Goal: Task Accomplishment & Management: Manage account settings

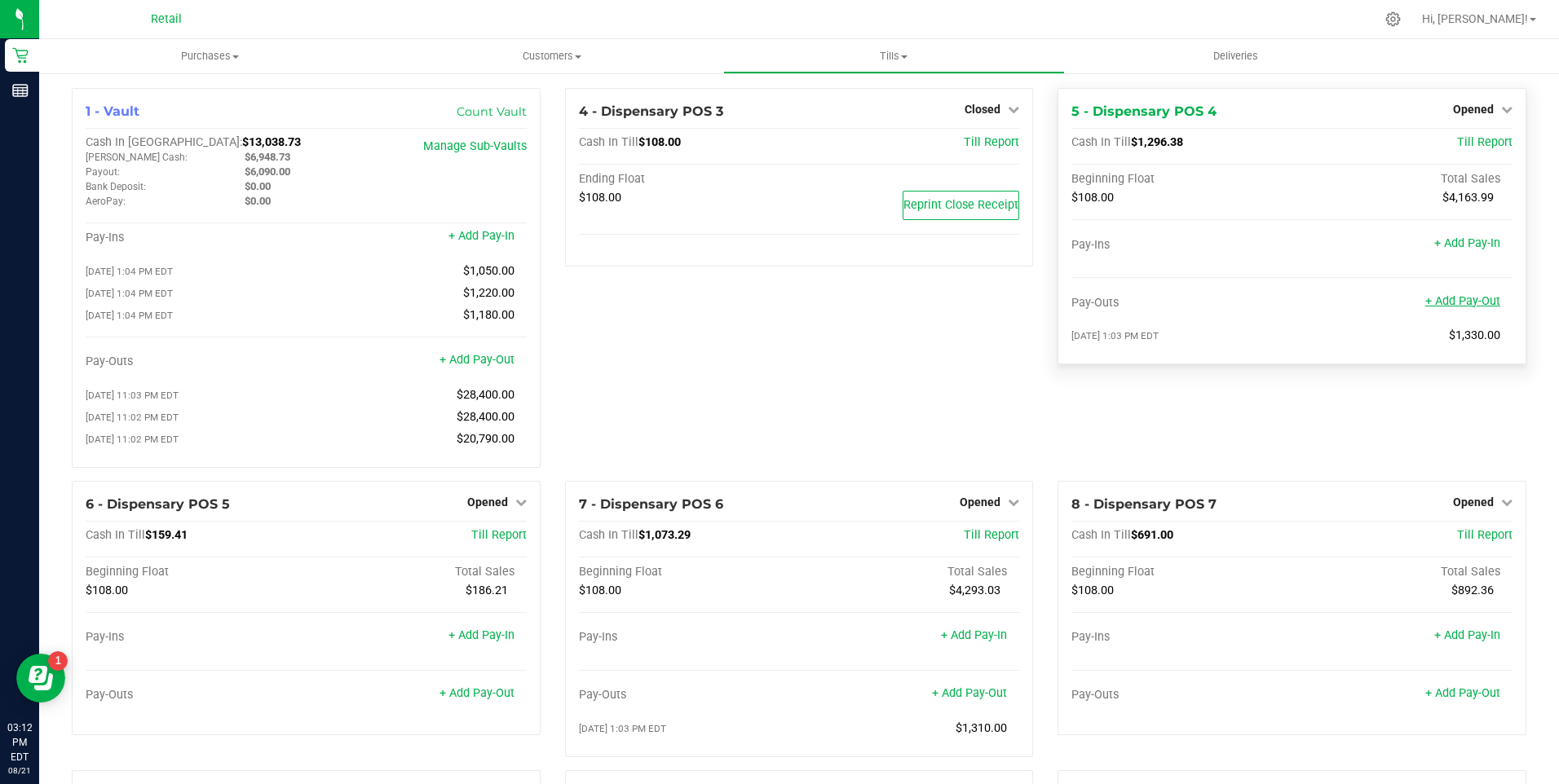
click at [1454, 300] on link "+ Add Pay-Out" at bounding box center [1462, 301] width 75 height 14
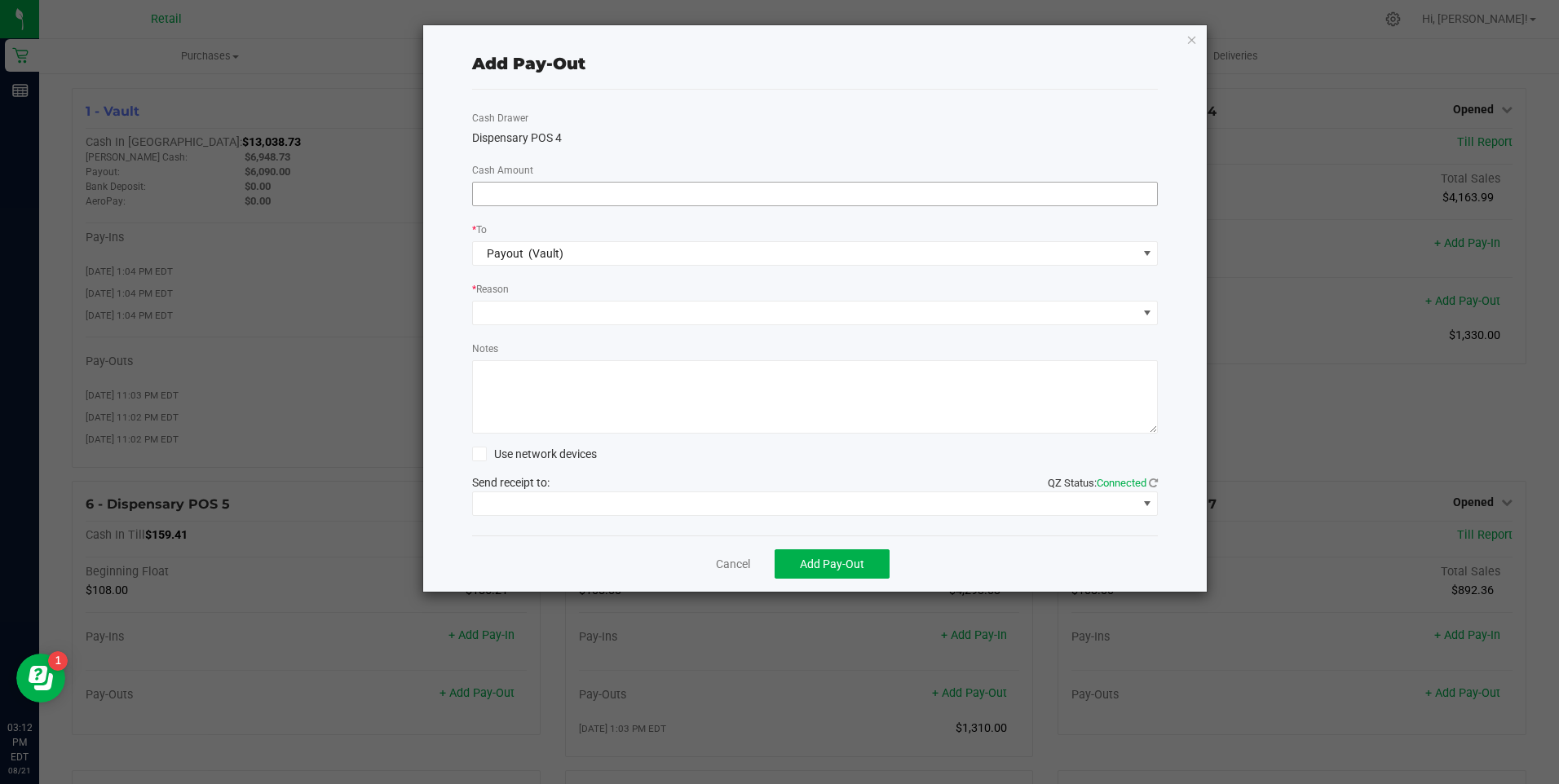
click at [546, 197] on input at bounding box center [815, 193] width 685 height 23
type input "$1,320.00"
click at [557, 310] on span at bounding box center [804, 312] width 664 height 23
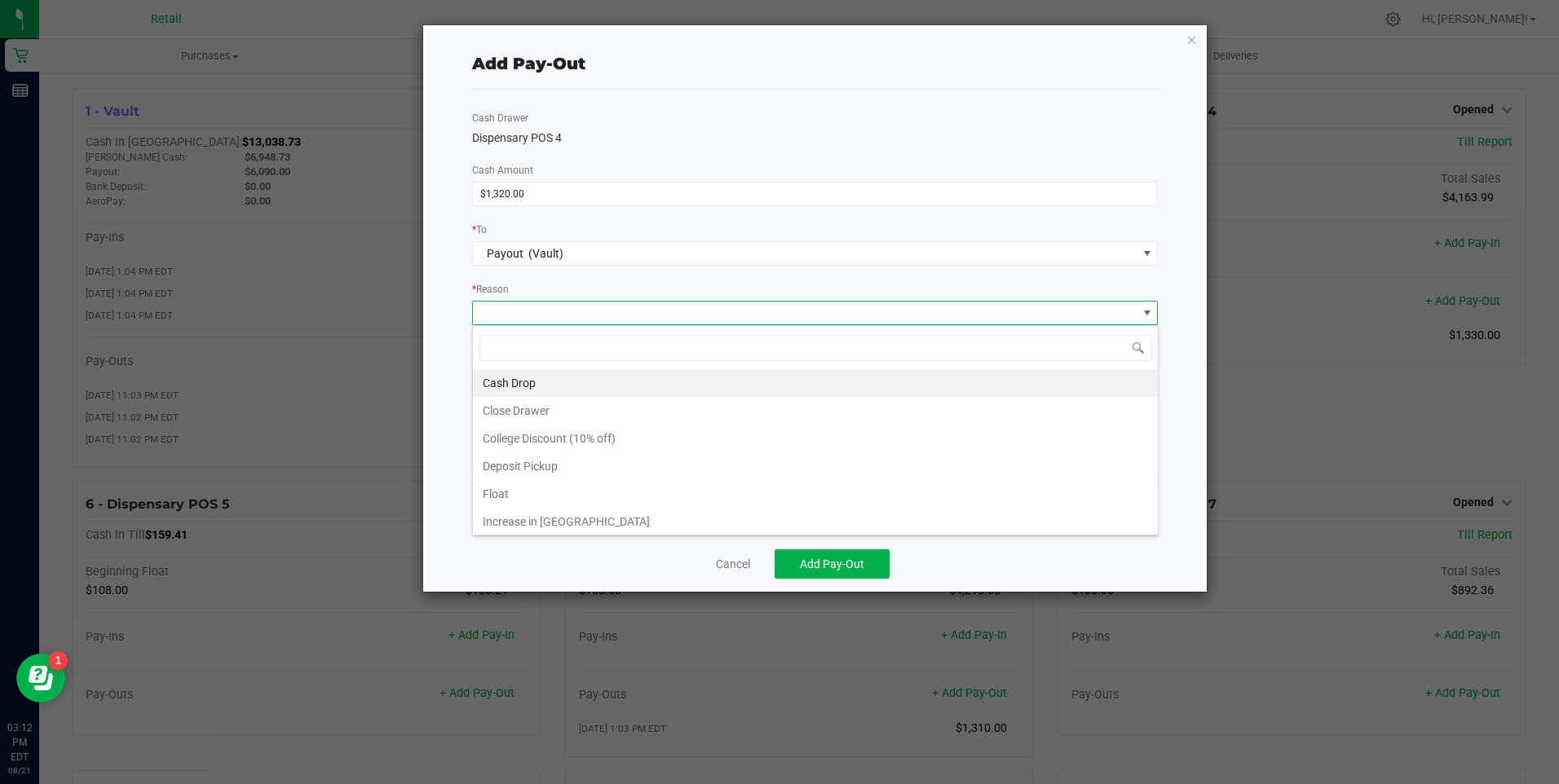
scroll to position [24, 685]
click at [529, 376] on li "Cash Drop" at bounding box center [815, 383] width 685 height 28
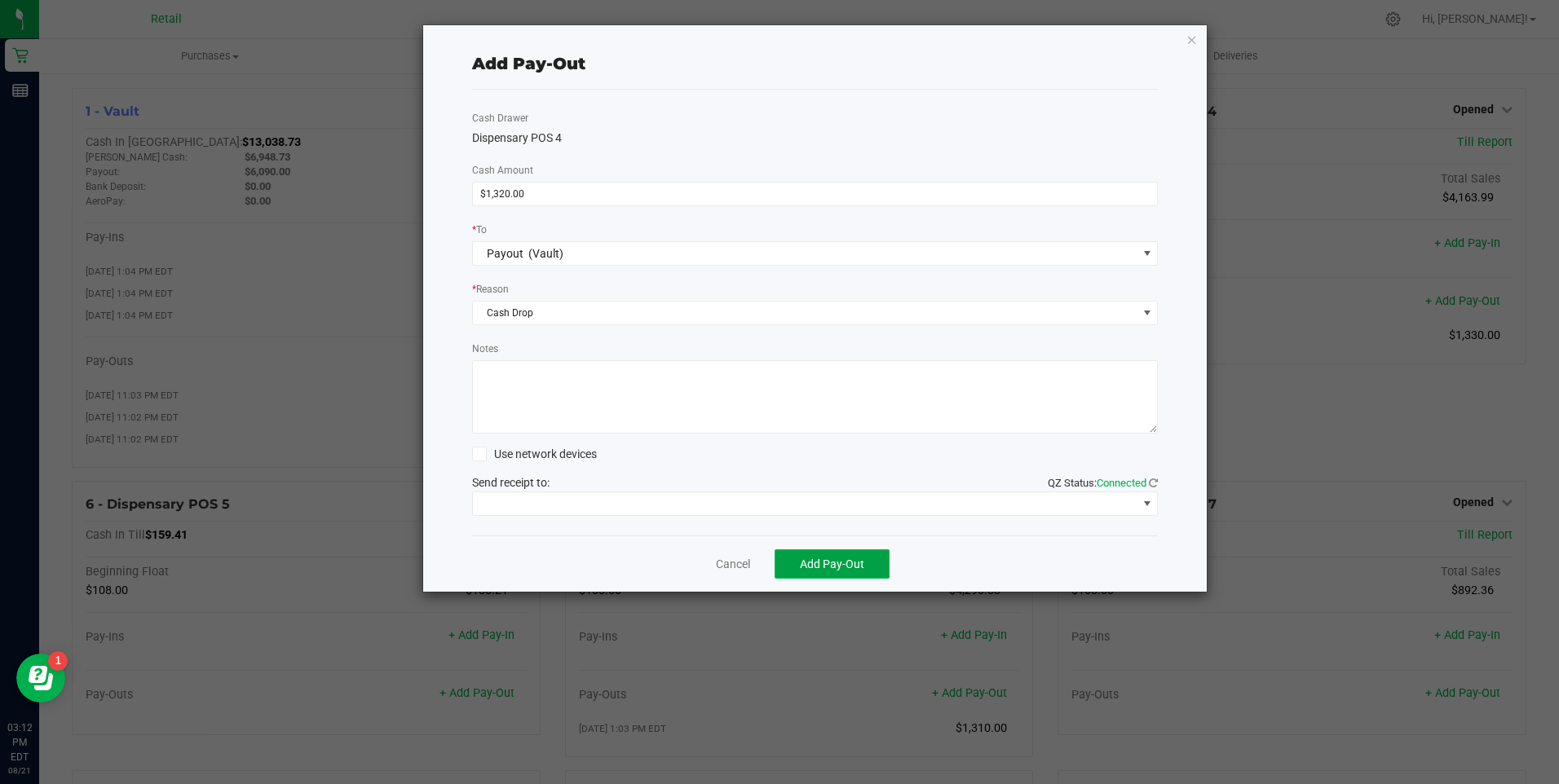
click at [825, 562] on span "Add Pay-Out" at bounding box center [832, 564] width 64 height 13
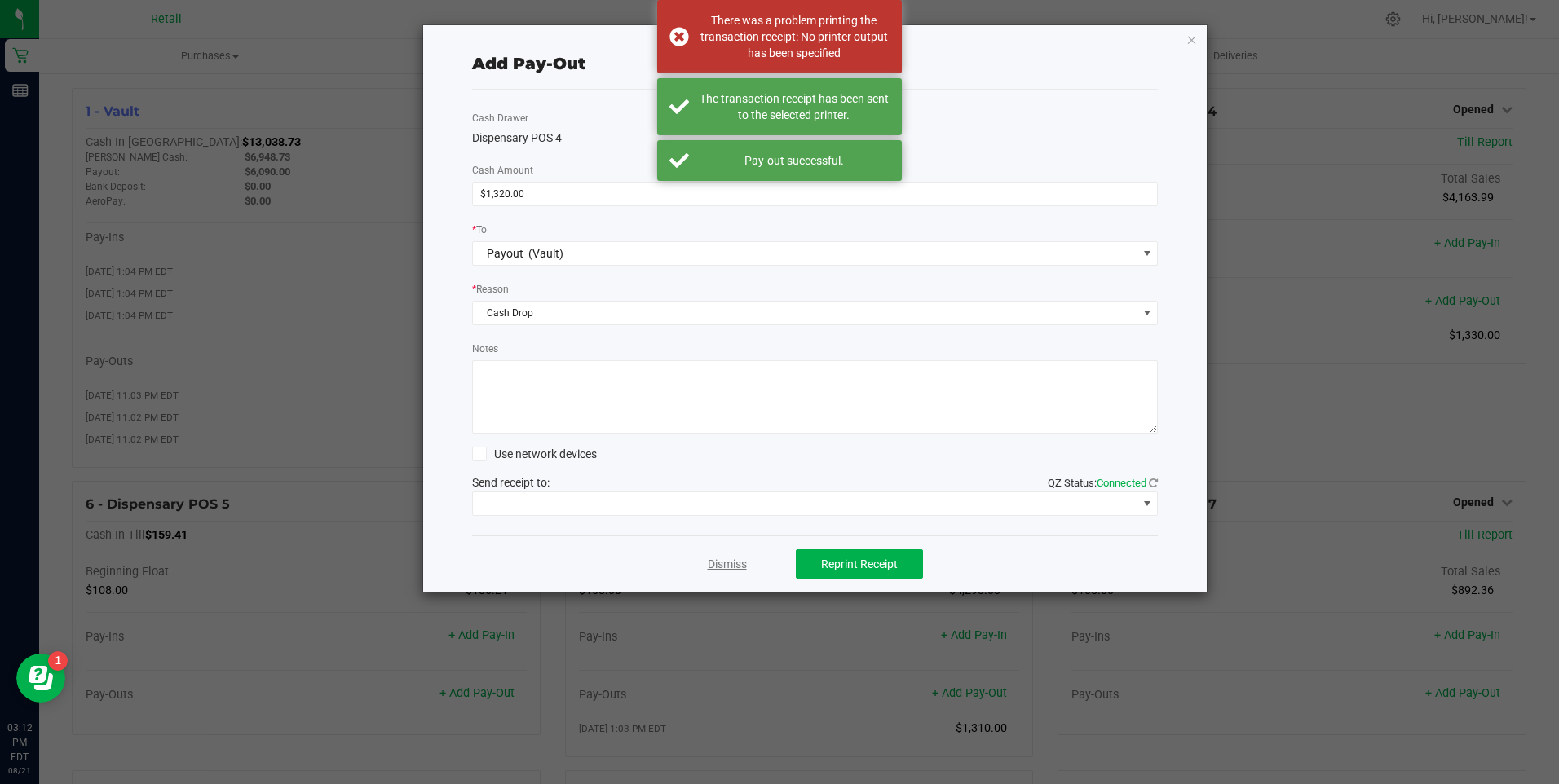
click at [726, 565] on link "Dismiss" at bounding box center [727, 565] width 39 height 17
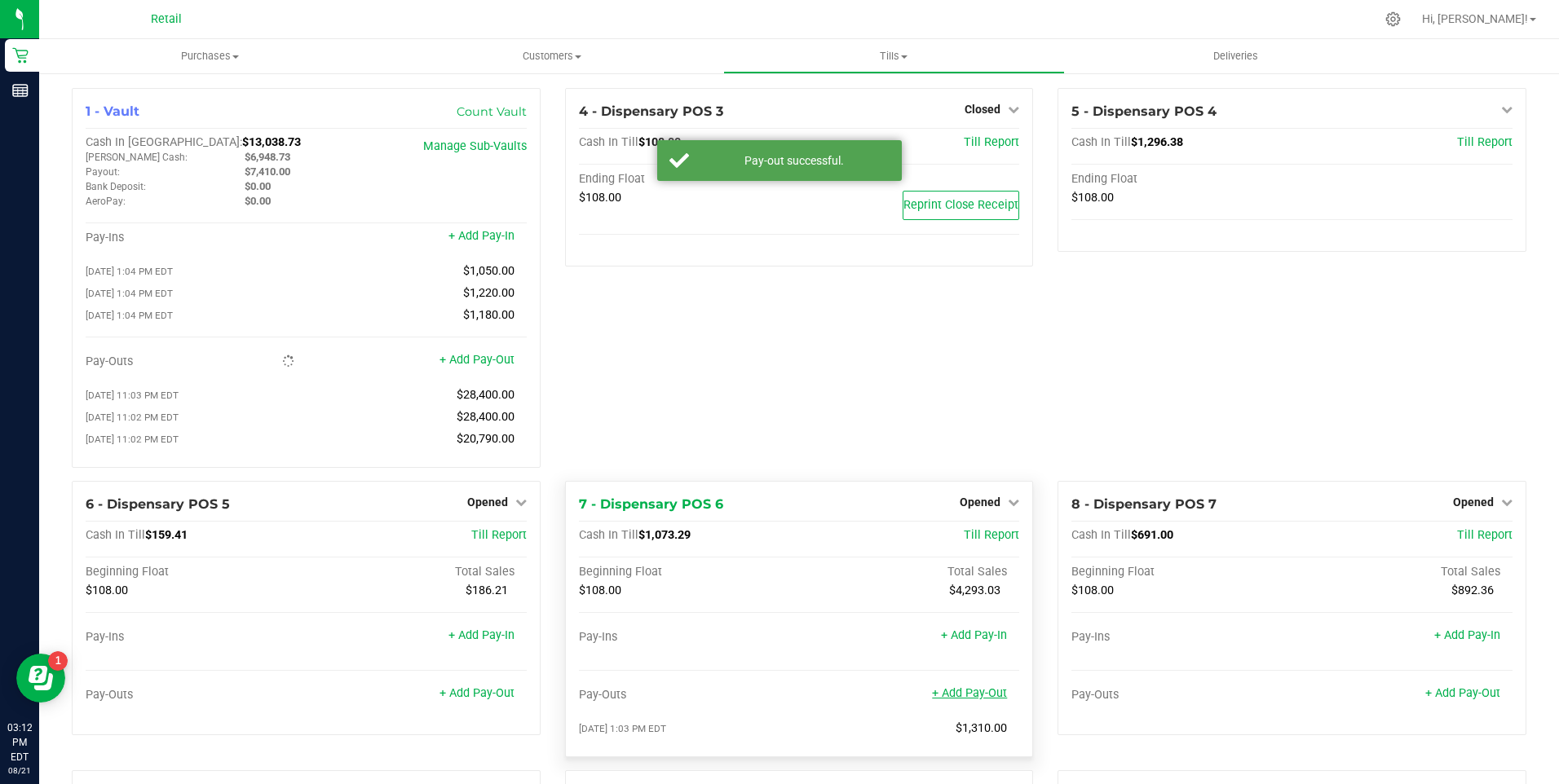
click at [977, 700] on link "+ Add Pay-Out" at bounding box center [969, 693] width 75 height 14
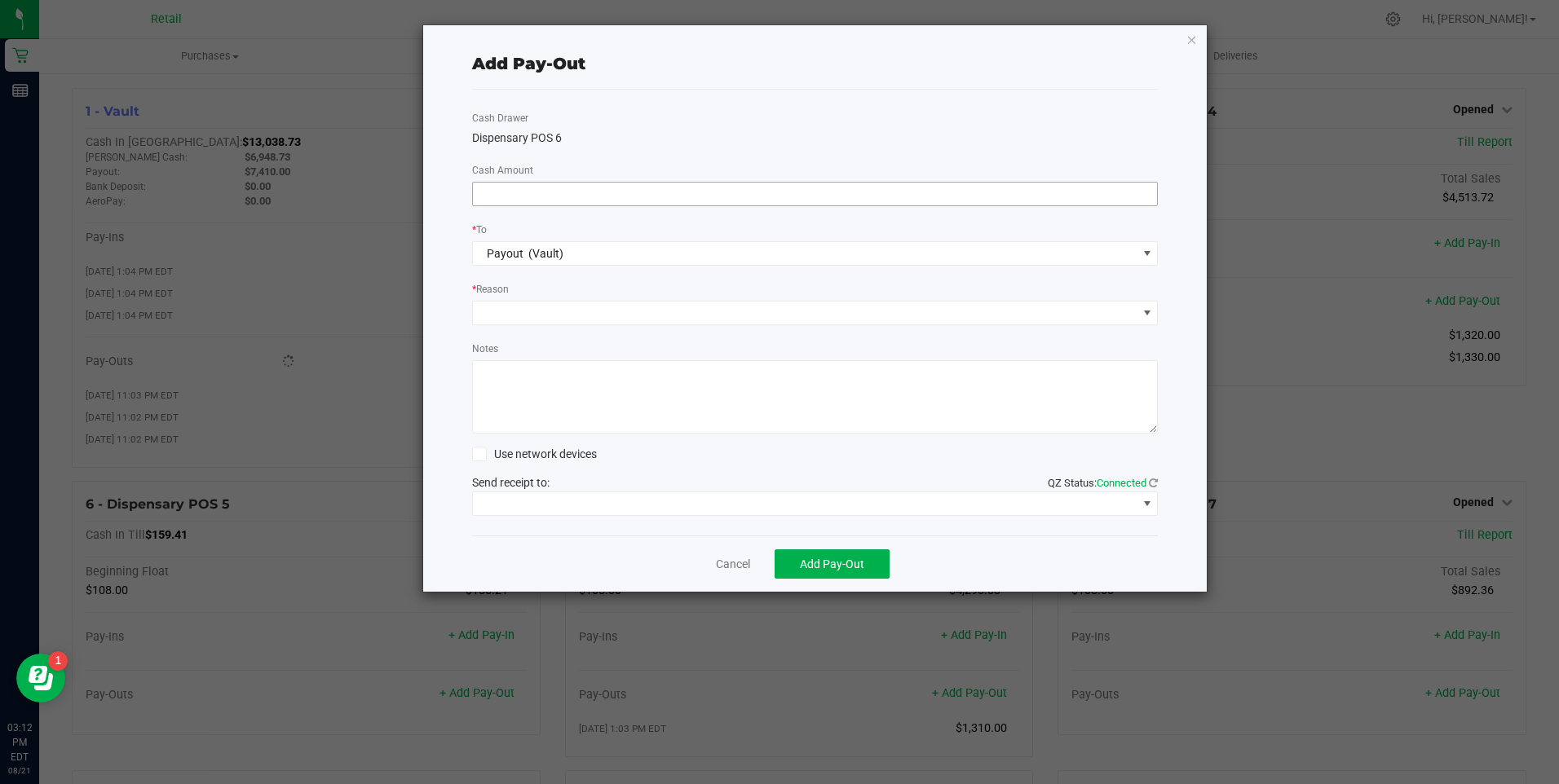
click at [588, 197] on input at bounding box center [815, 193] width 685 height 23
type input "$1,000.00"
click at [819, 570] on span "Add Pay-Out" at bounding box center [832, 564] width 64 height 13
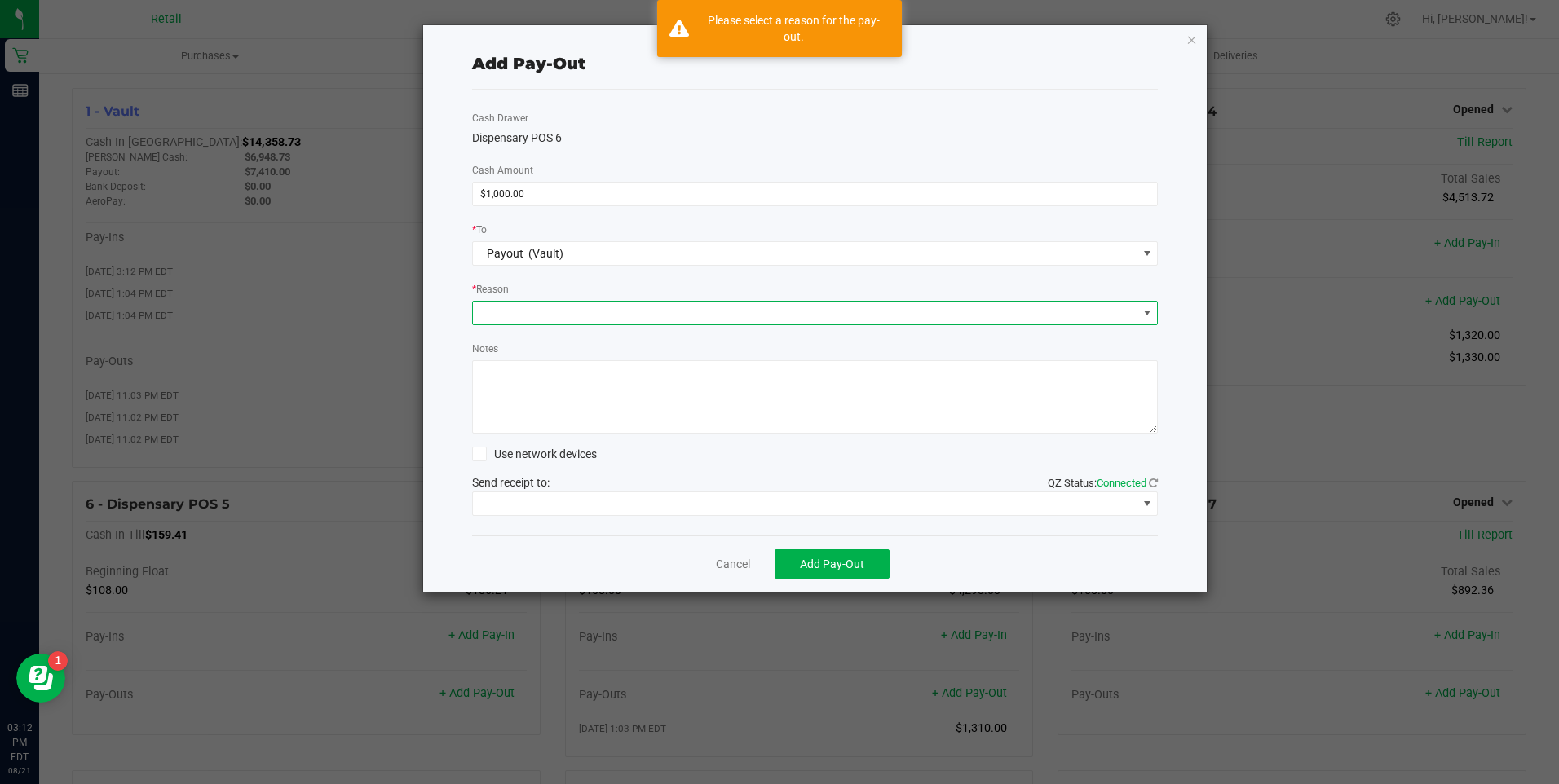
click at [503, 317] on span at bounding box center [804, 312] width 664 height 23
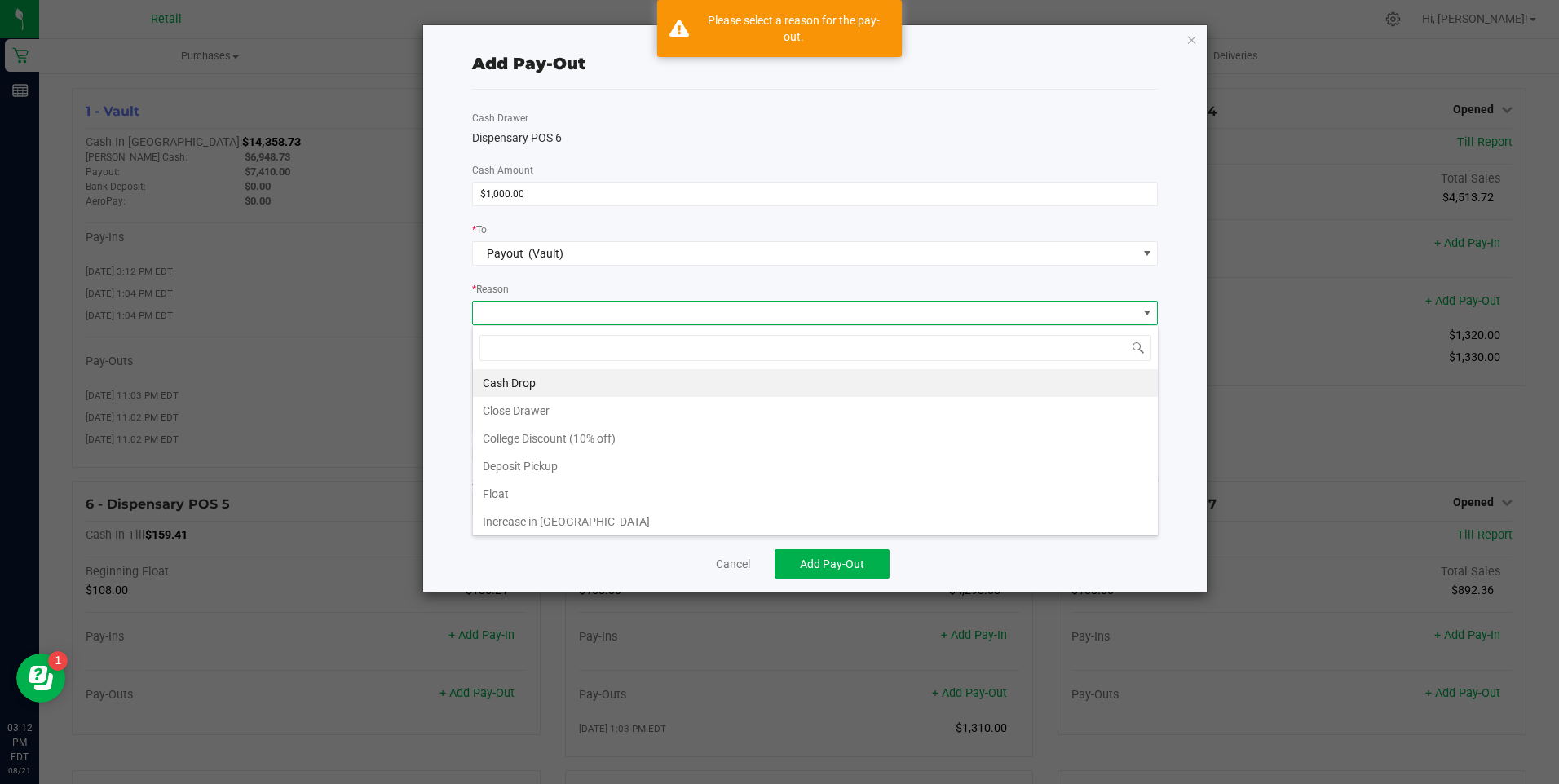
click at [520, 387] on li "Cash Drop" at bounding box center [815, 383] width 685 height 28
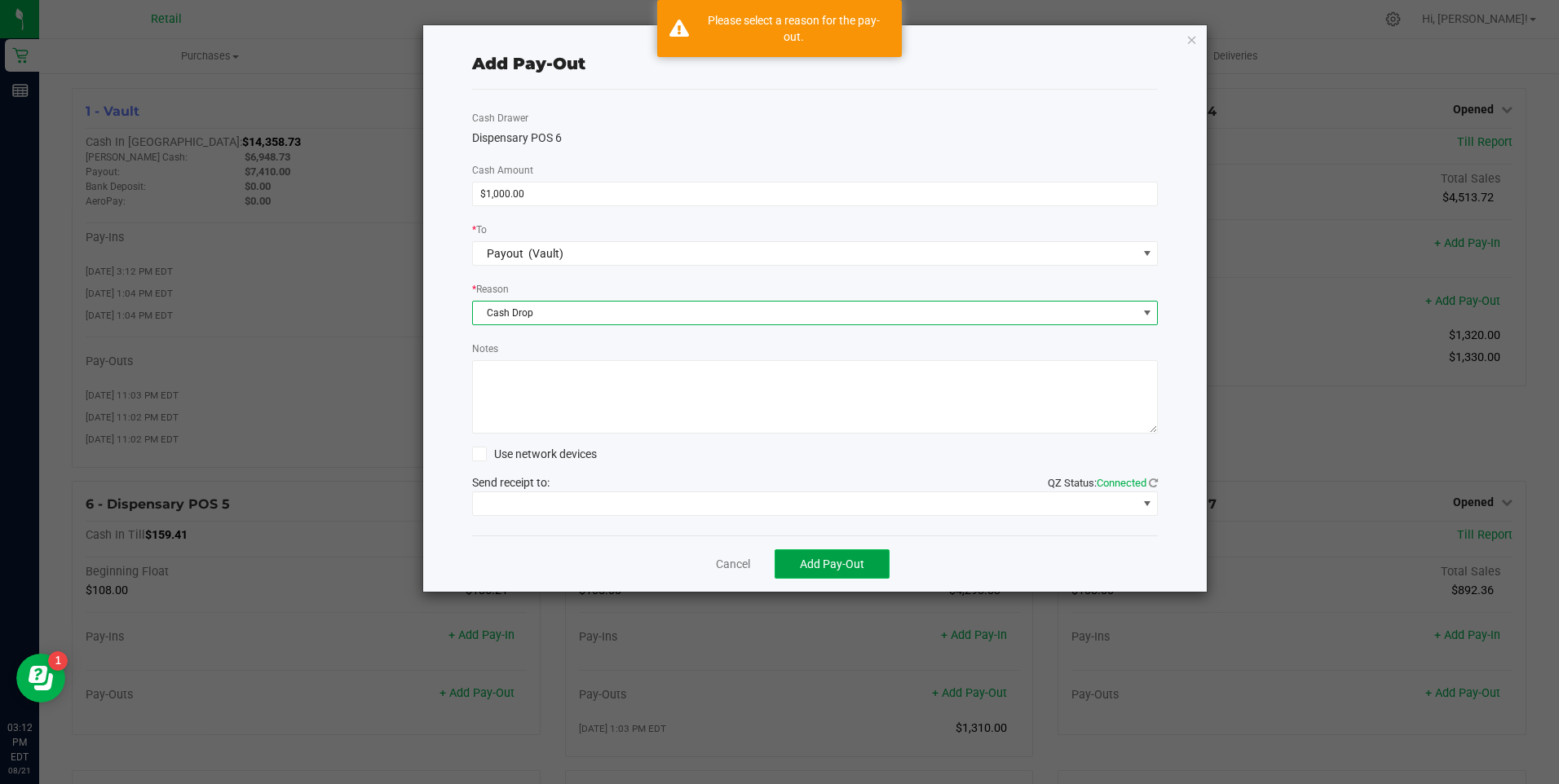
click at [823, 564] on span "Add Pay-Out" at bounding box center [832, 564] width 64 height 13
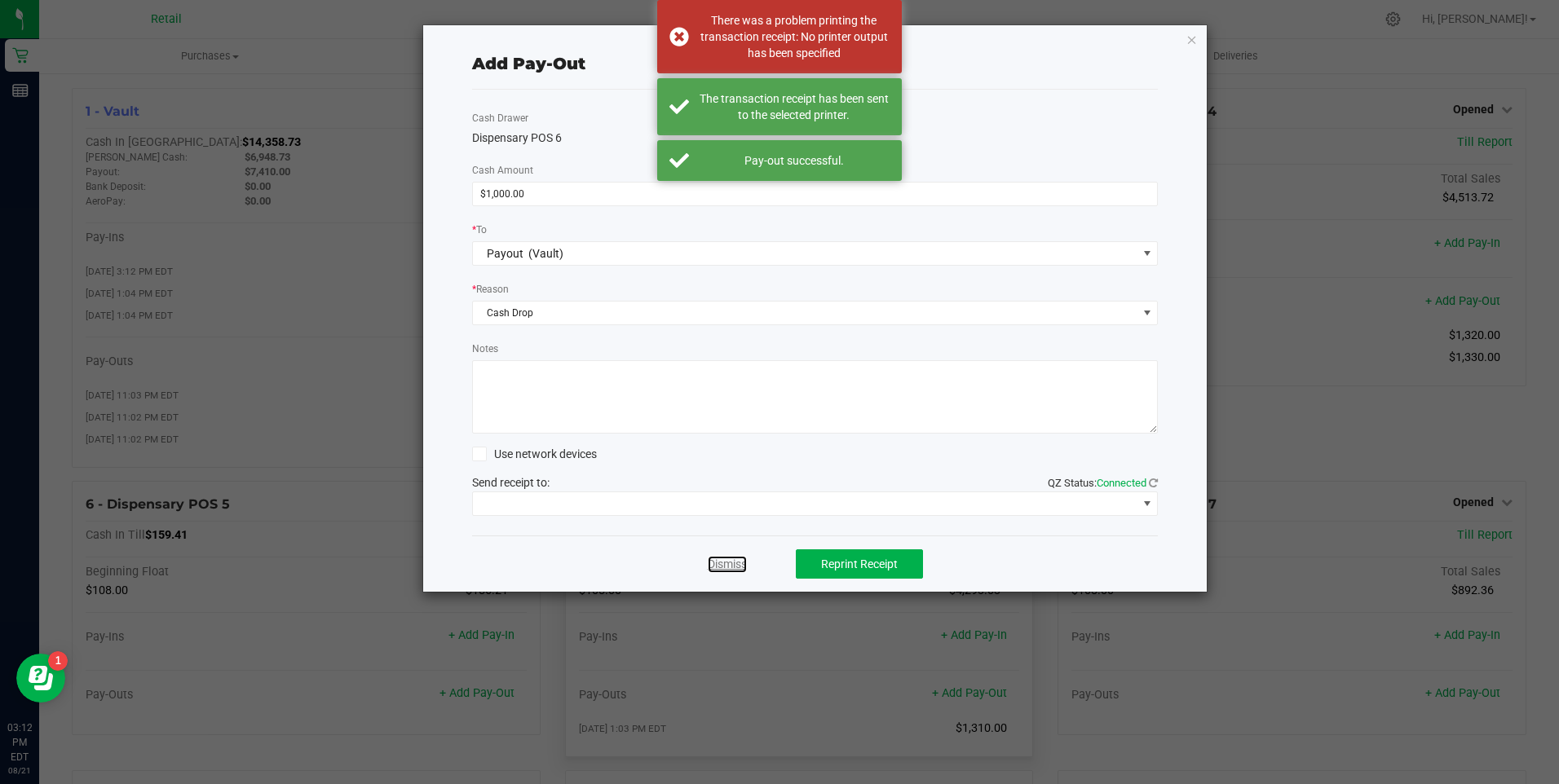
click at [721, 562] on link "Dismiss" at bounding box center [727, 565] width 39 height 17
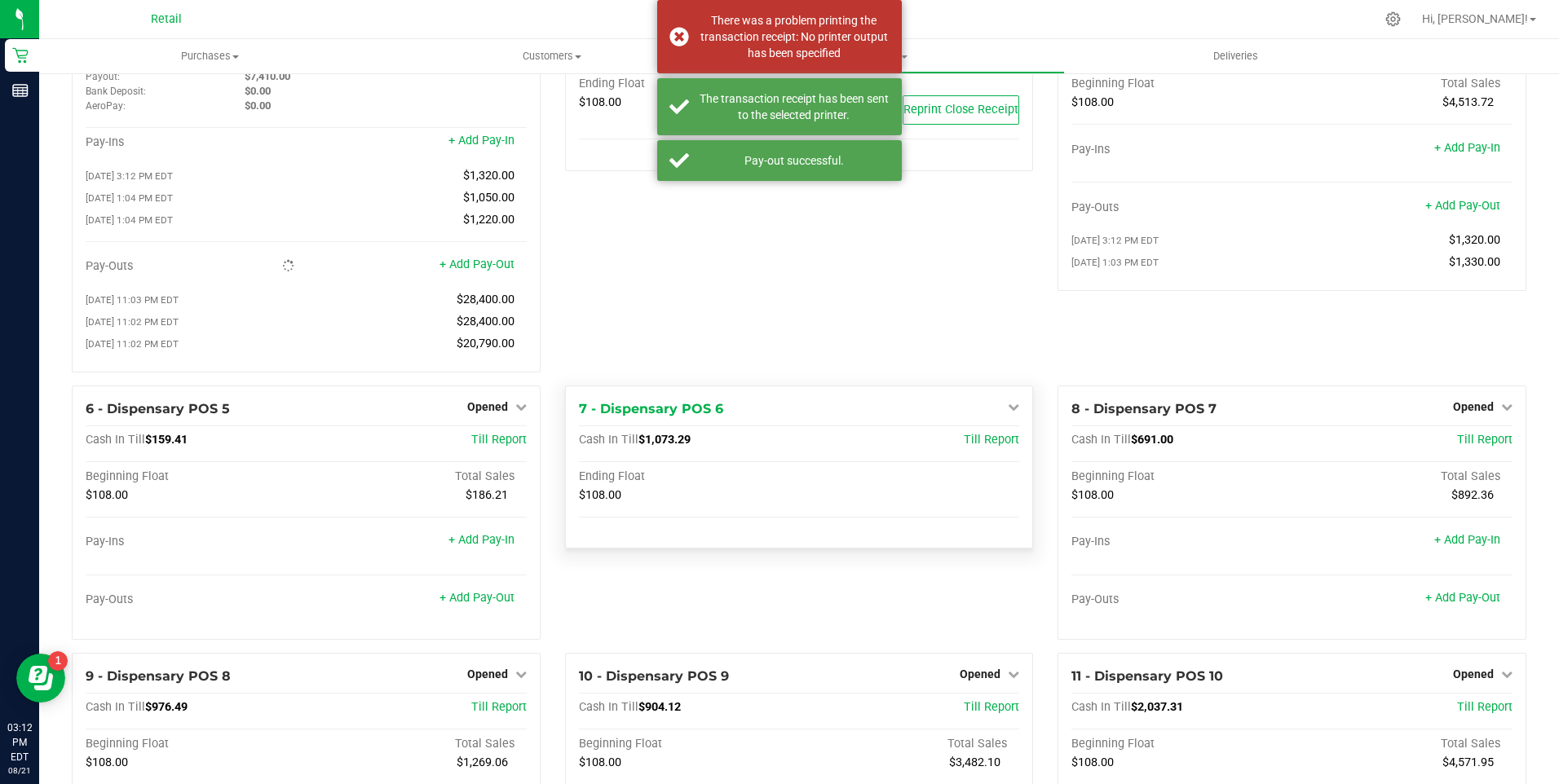
scroll to position [408, 0]
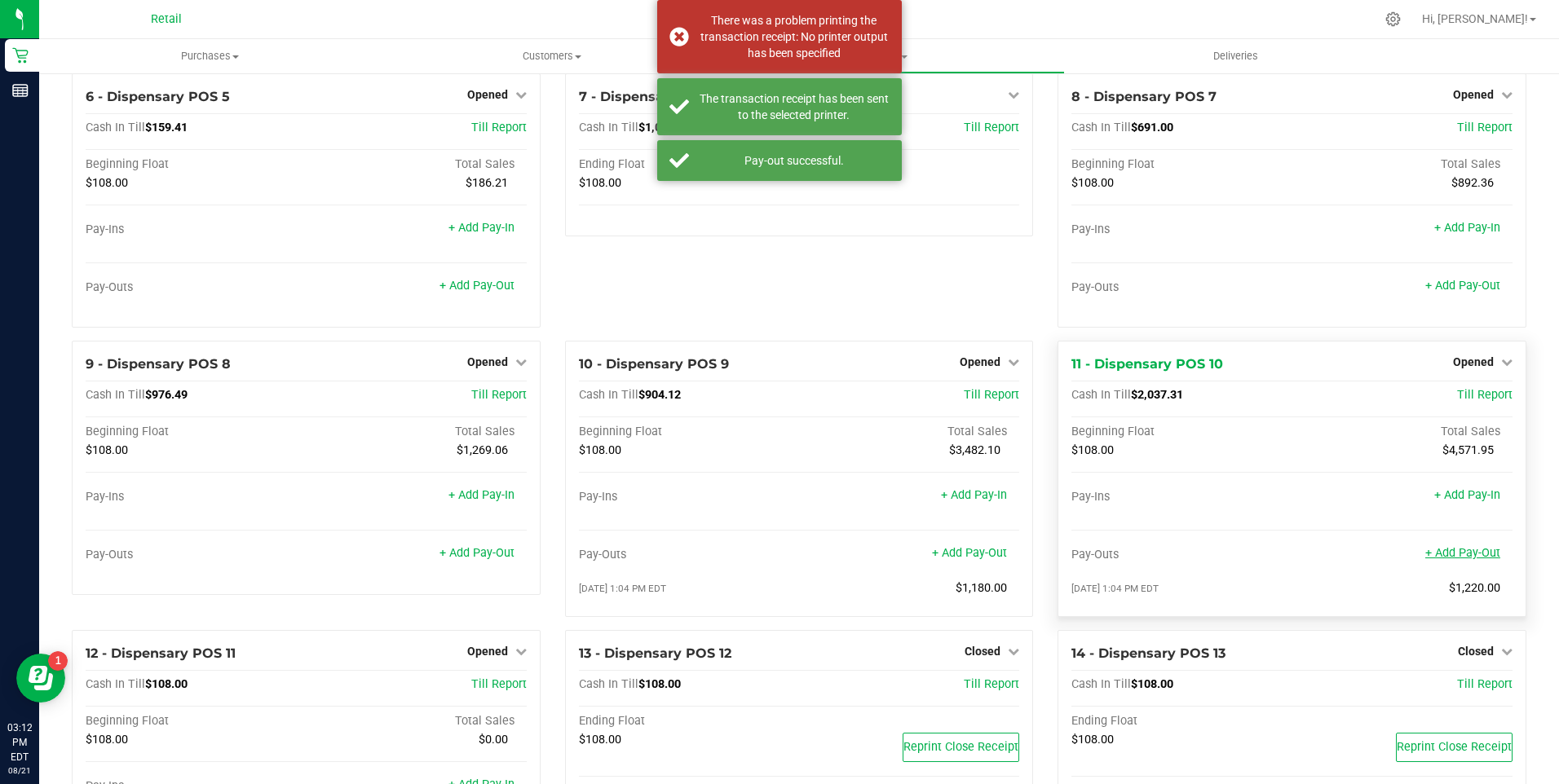
click at [1450, 556] on link "+ Add Pay-Out" at bounding box center [1462, 553] width 75 height 14
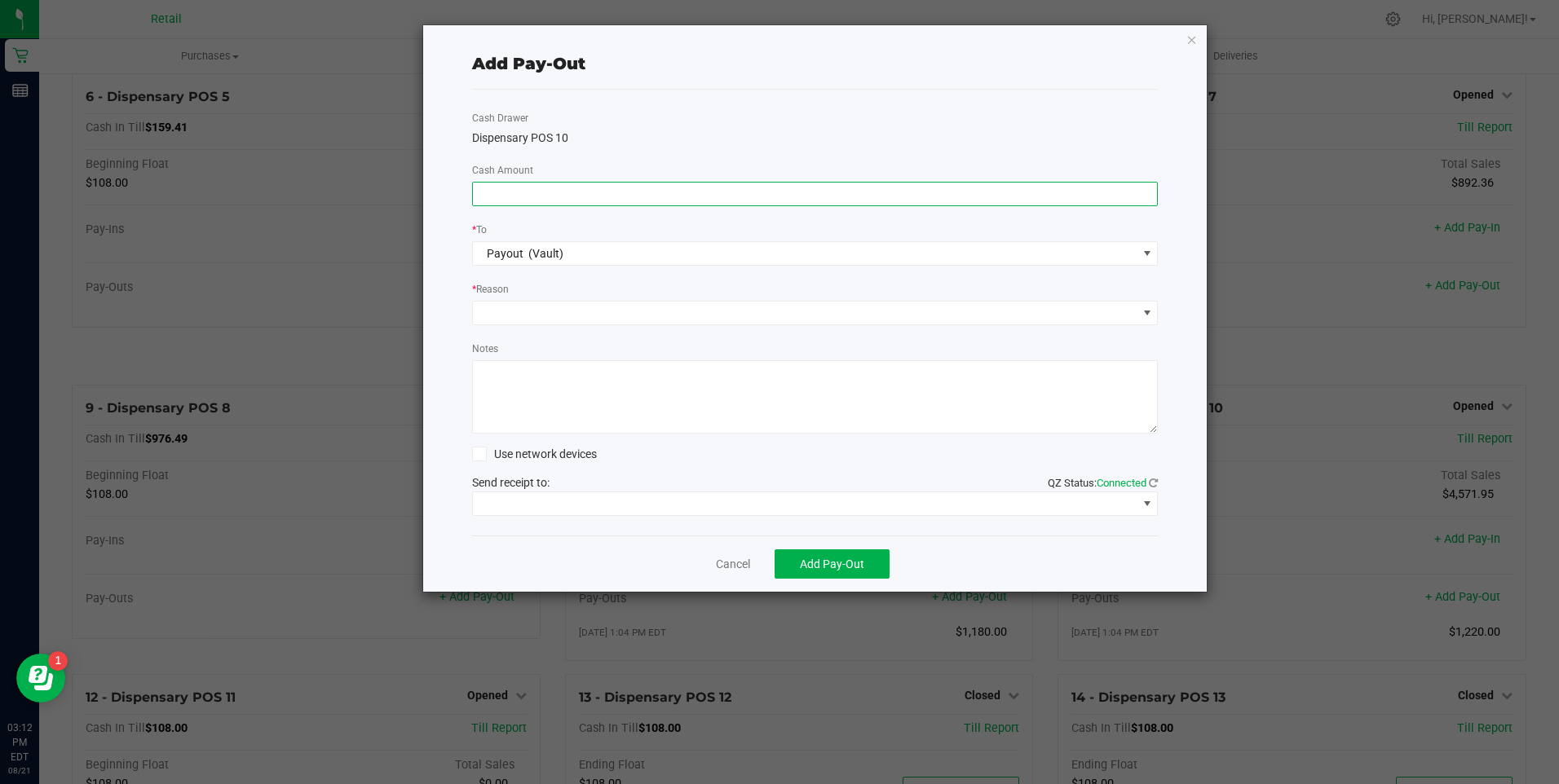
click at [535, 195] on input at bounding box center [815, 193] width 685 height 23
type input "$1,920.00"
click at [509, 313] on span at bounding box center [804, 312] width 664 height 23
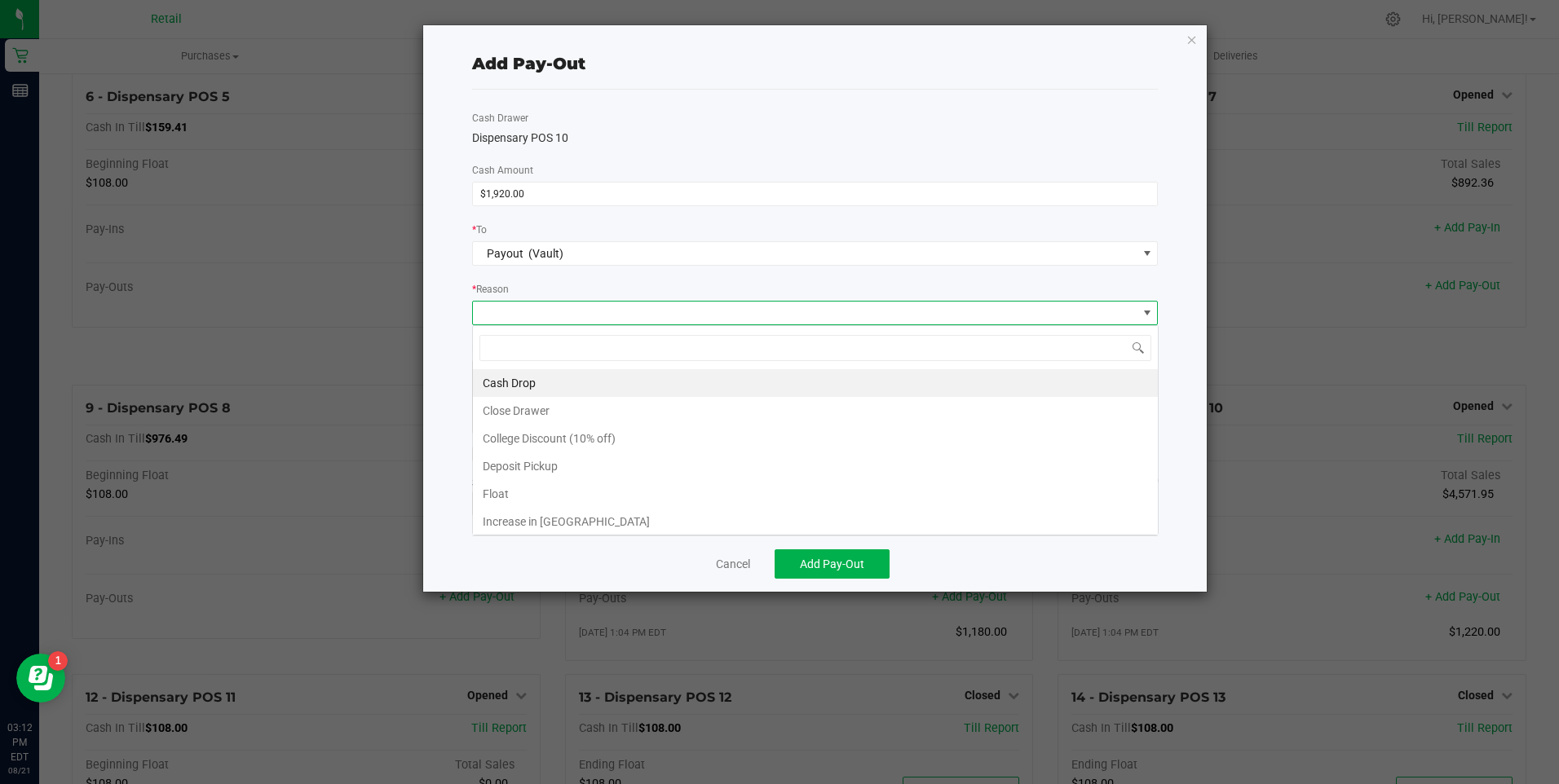
scroll to position [24, 685]
drag, startPoint x: 513, startPoint y: 376, endPoint x: 544, endPoint y: 392, distance: 34.9
click at [513, 376] on li "Cash Drop" at bounding box center [815, 383] width 685 height 28
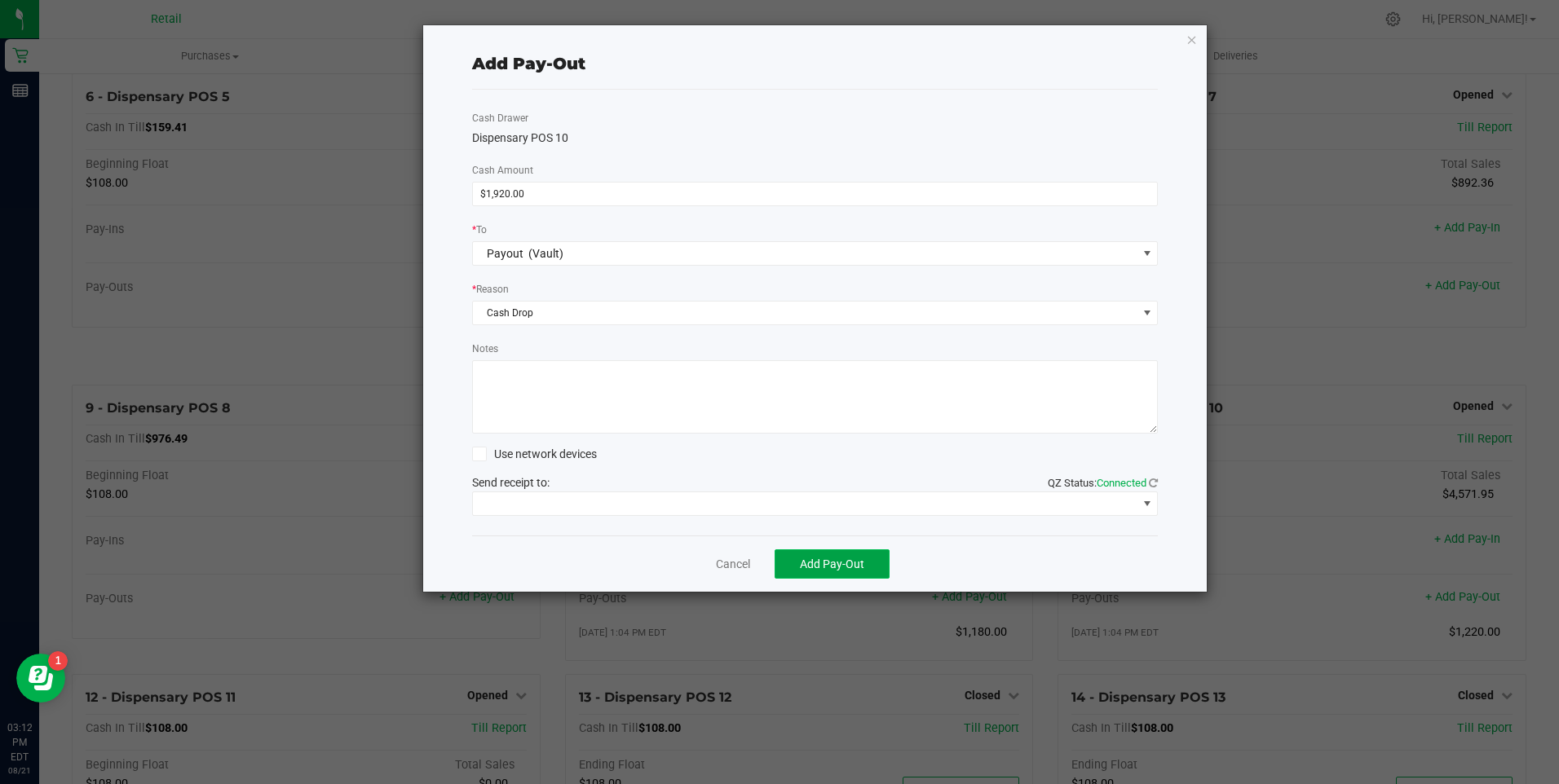
click at [818, 560] on span "Add Pay-Out" at bounding box center [832, 564] width 64 height 13
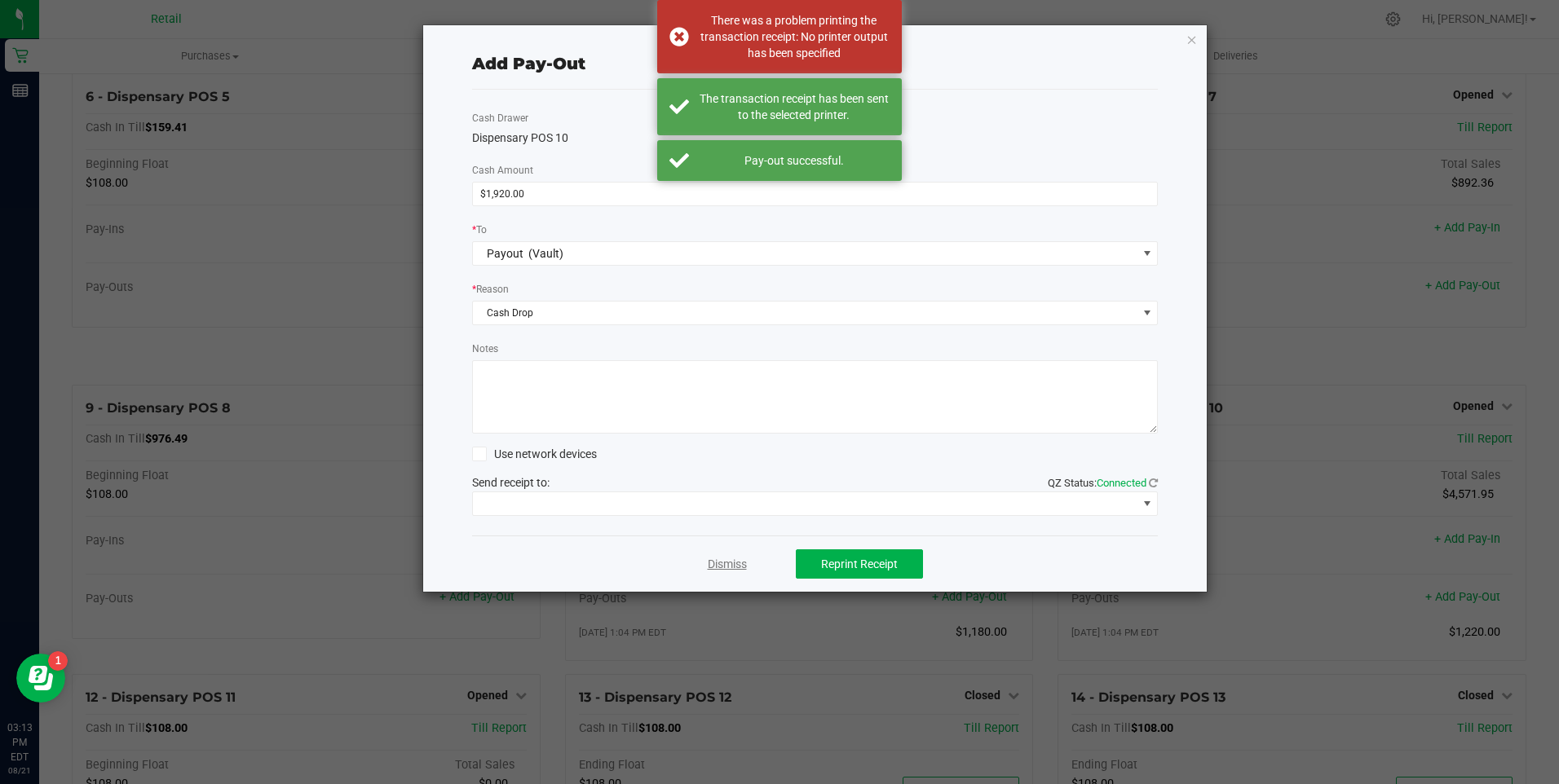
click at [728, 560] on link "Dismiss" at bounding box center [727, 565] width 39 height 17
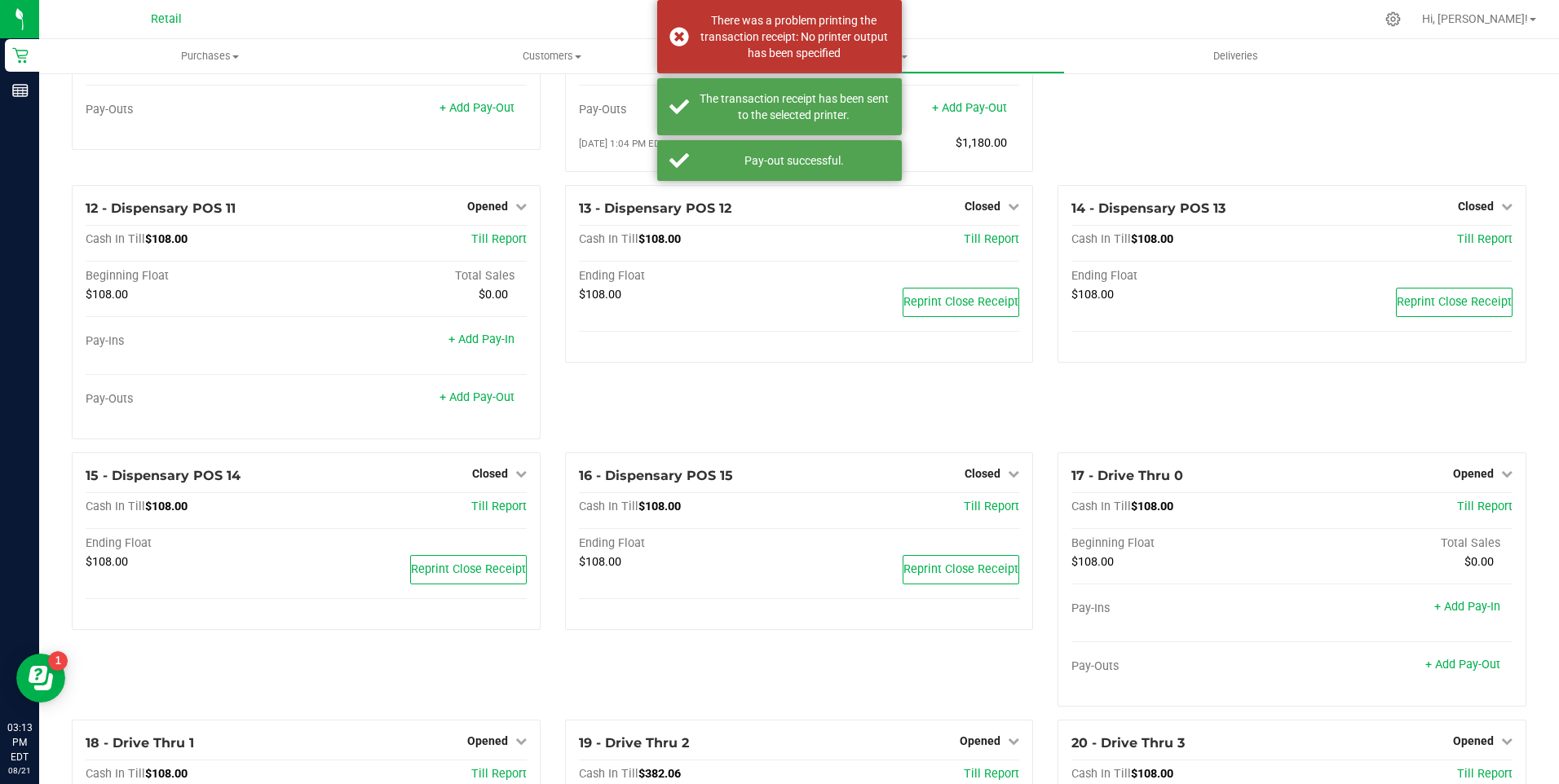
scroll to position [1304, 0]
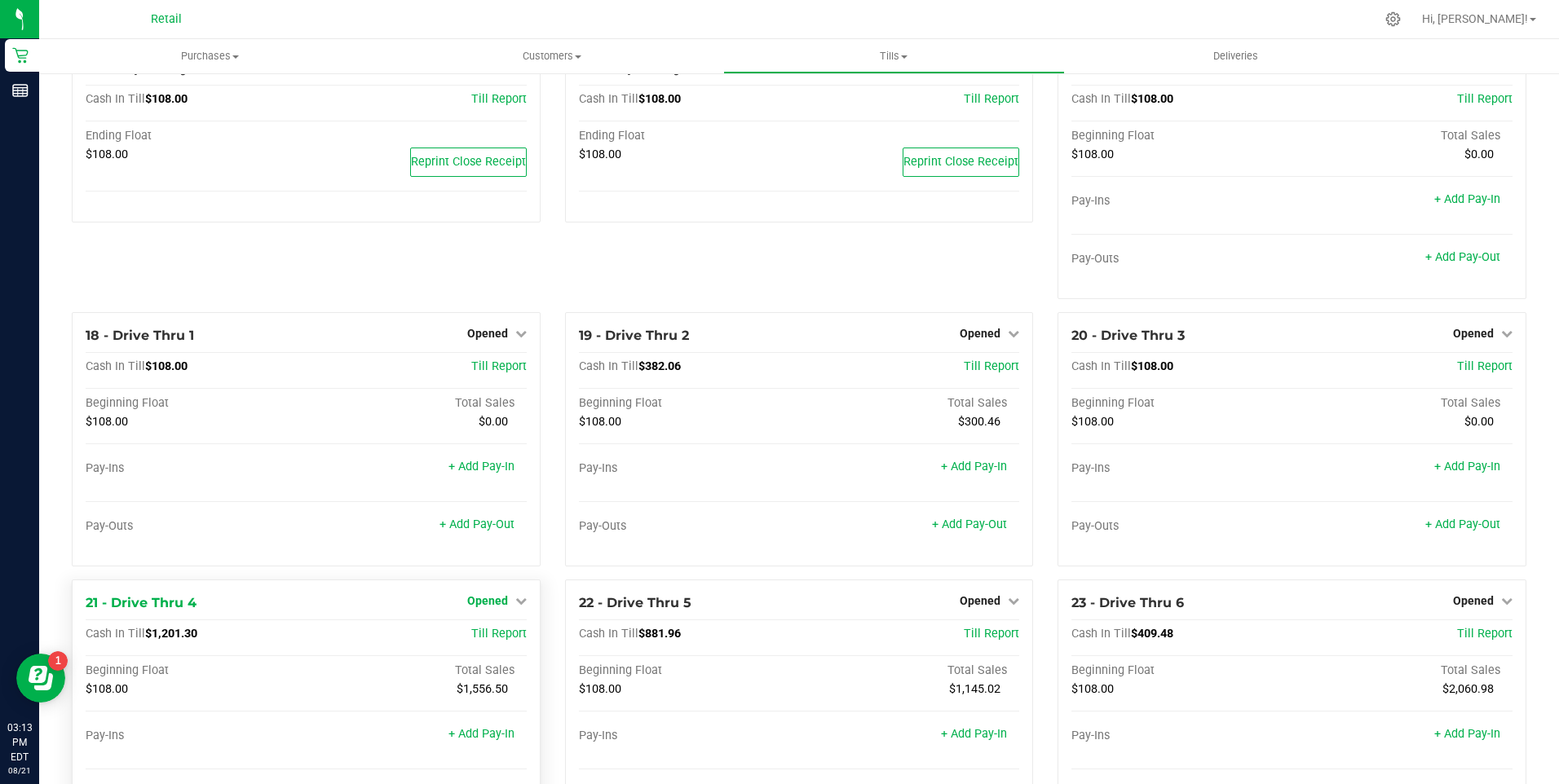
click at [515, 607] on icon at bounding box center [521, 601] width 12 height 12
click at [416, 641] on div "Till Report" at bounding box center [452, 633] width 147 height 14
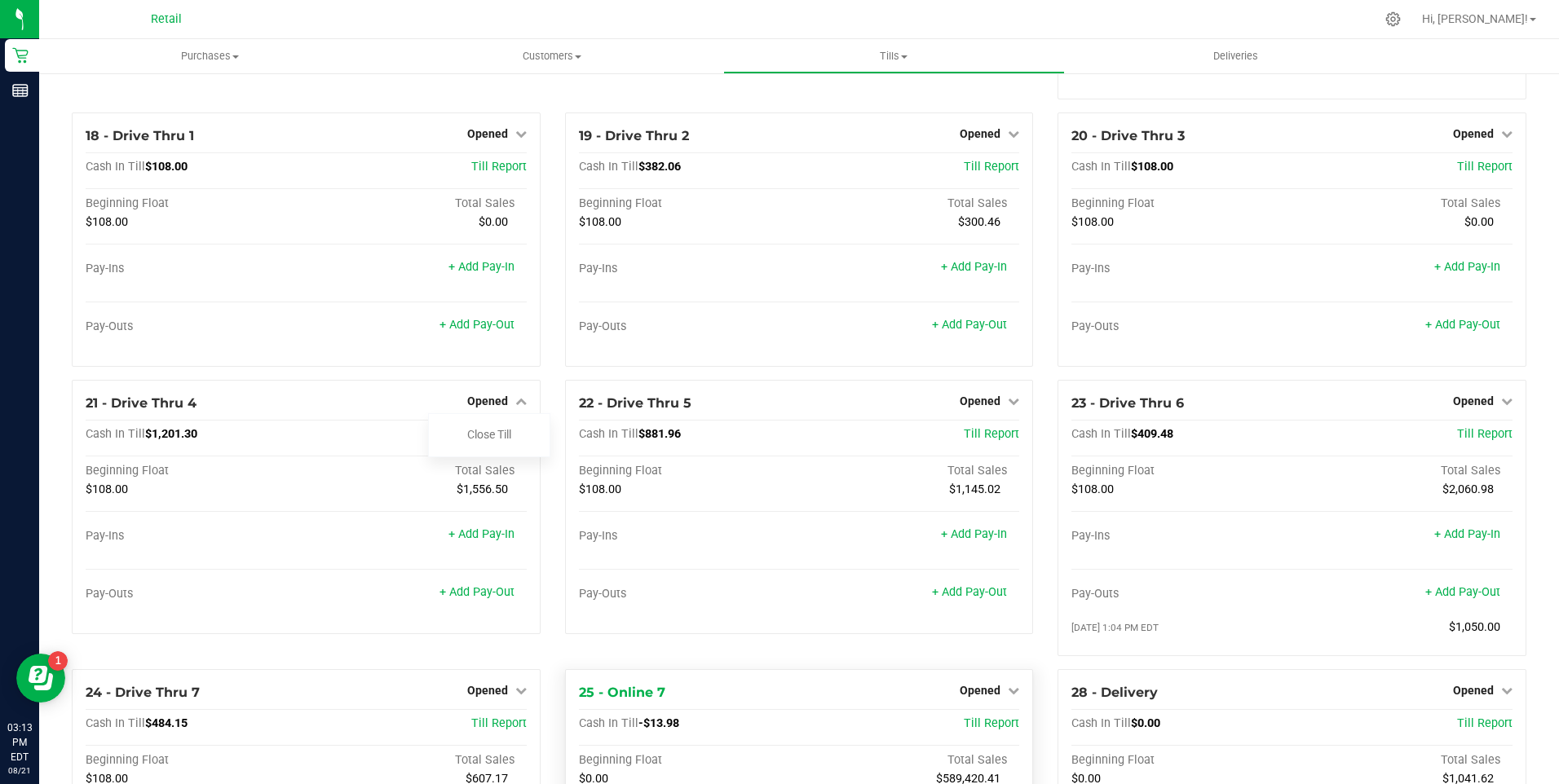
scroll to position [1707, 0]
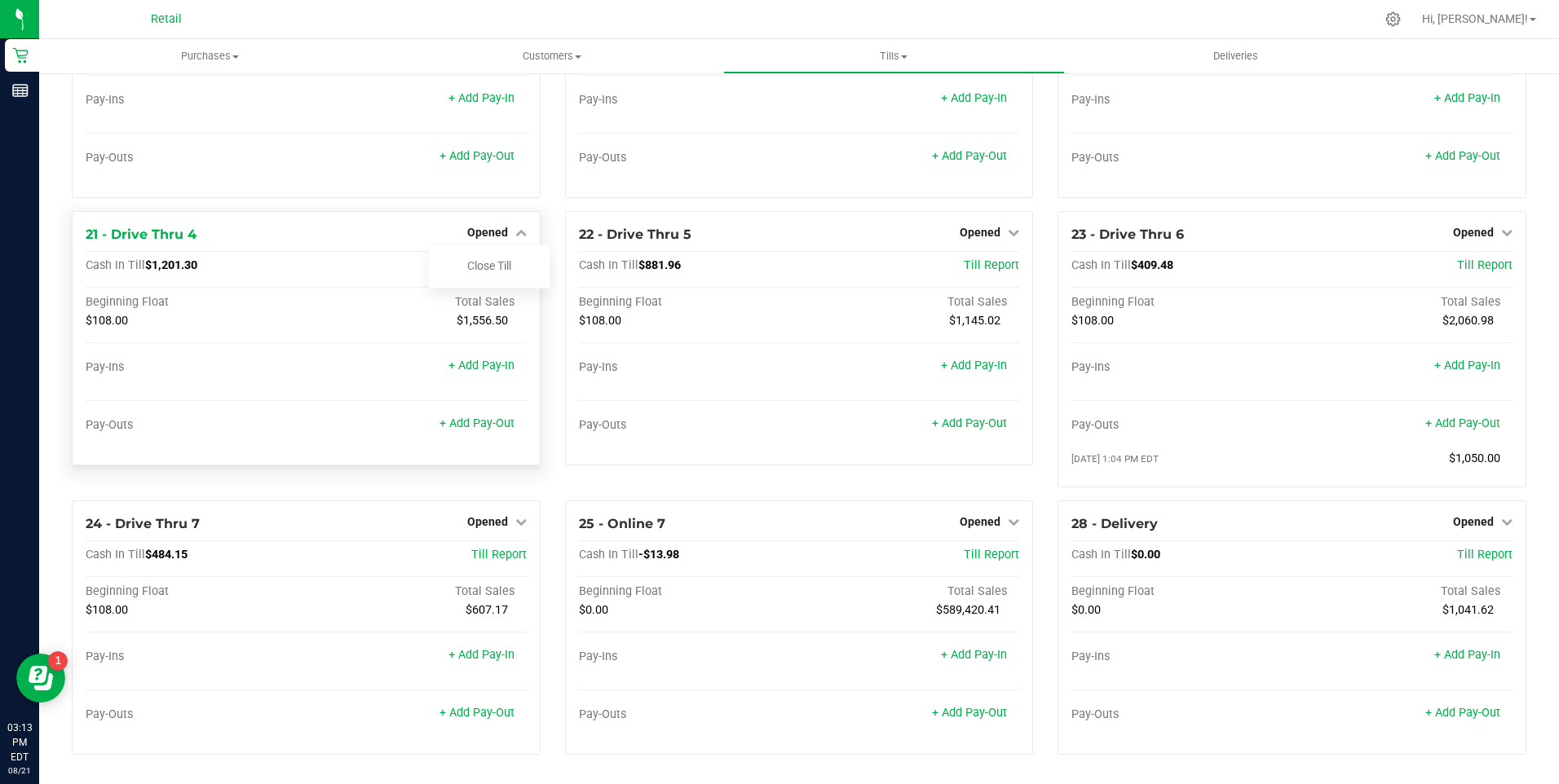
click at [384, 251] on div "21 - Drive Thru 4 Opened Close Till Cash In Till $1,201.30 Till Report Beginnin…" at bounding box center [306, 338] width 468 height 254
click at [480, 226] on span "Opened" at bounding box center [487, 232] width 41 height 13
click at [481, 426] on link "+ Add Pay-Out" at bounding box center [477, 424] width 75 height 14
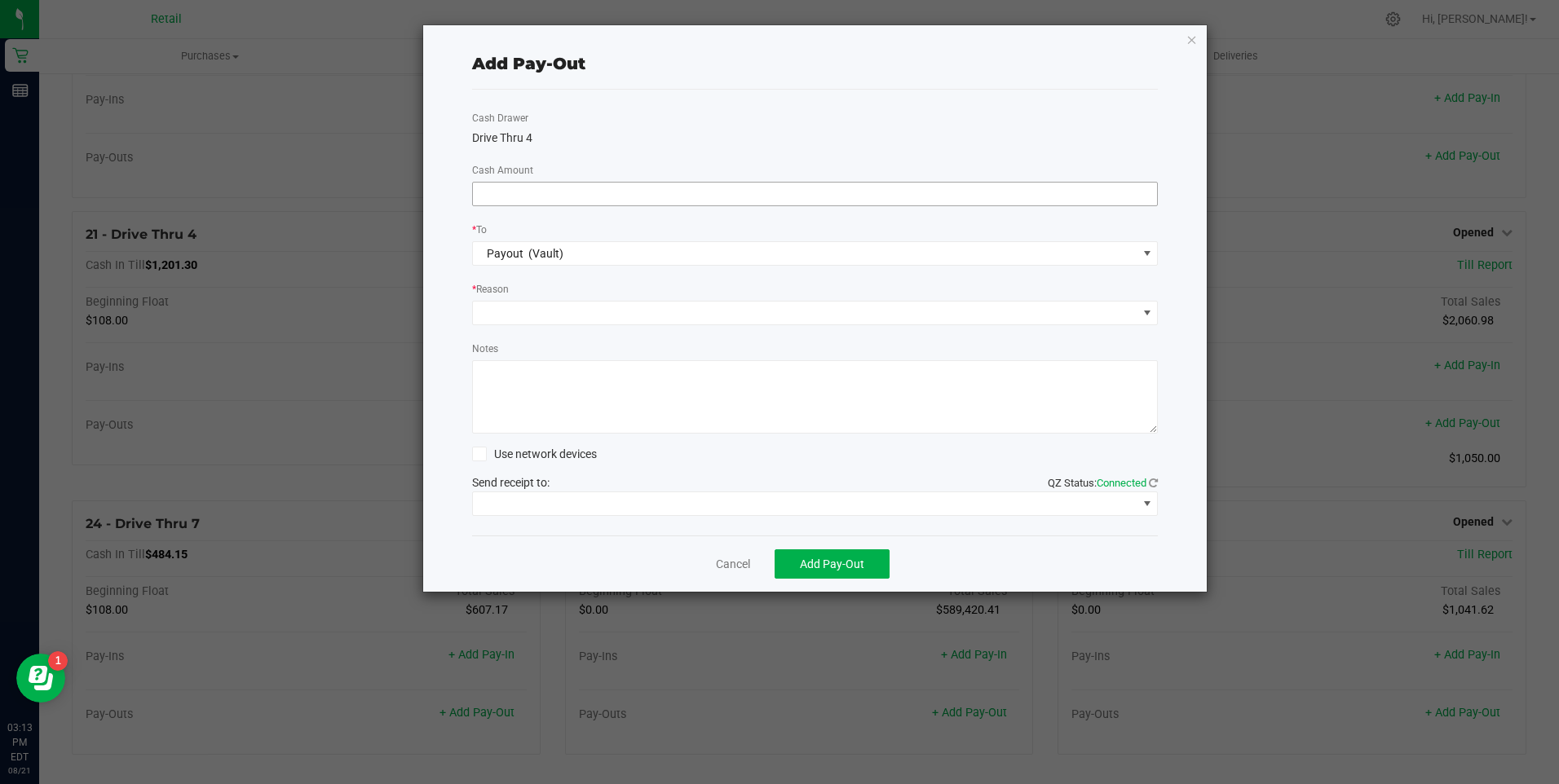
click at [625, 193] on input at bounding box center [815, 193] width 685 height 23
type input "$1,020.00"
click at [597, 315] on span at bounding box center [804, 312] width 664 height 23
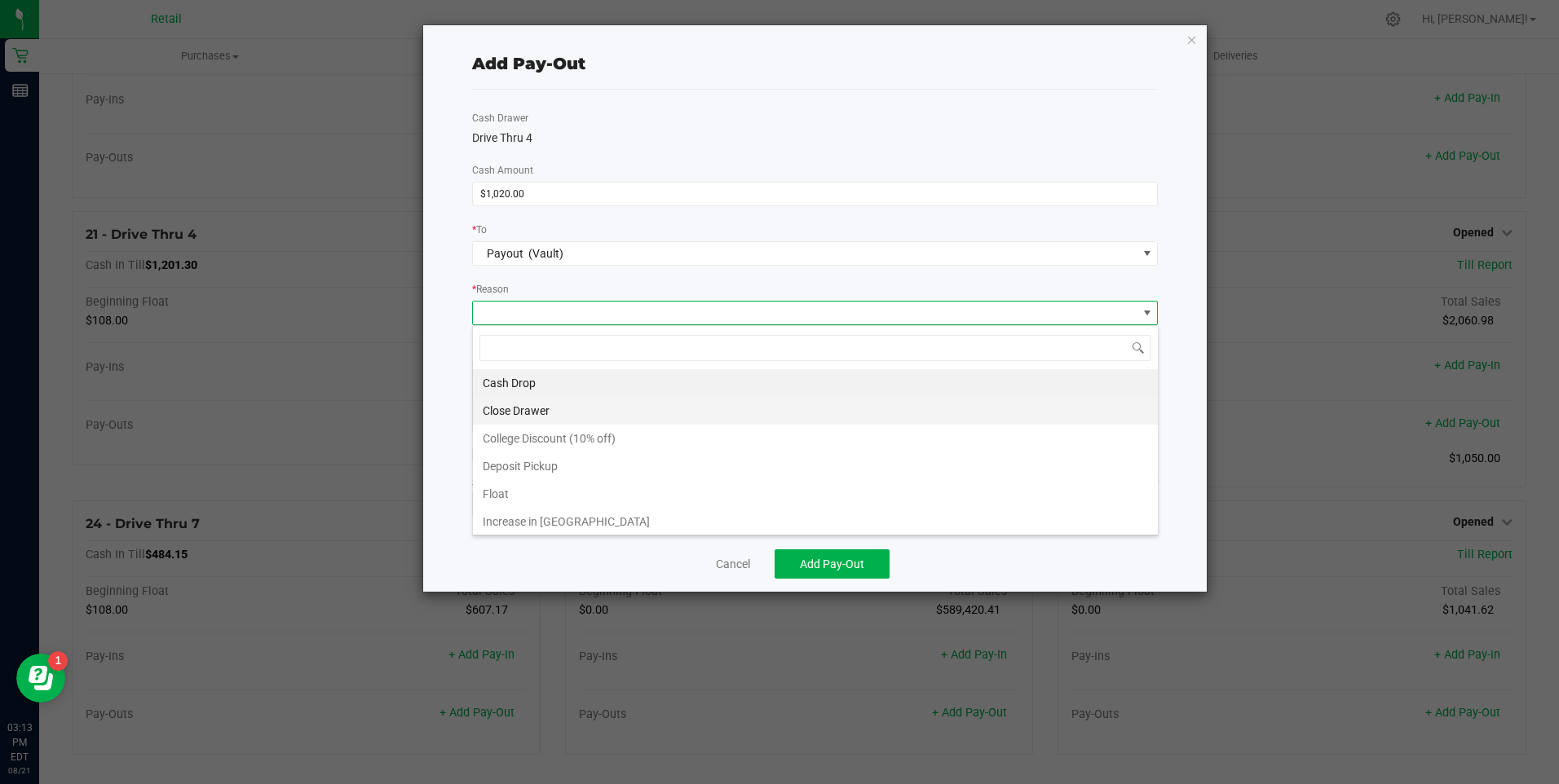
scroll to position [24, 685]
click at [556, 383] on li "Cash Drop" at bounding box center [815, 383] width 685 height 28
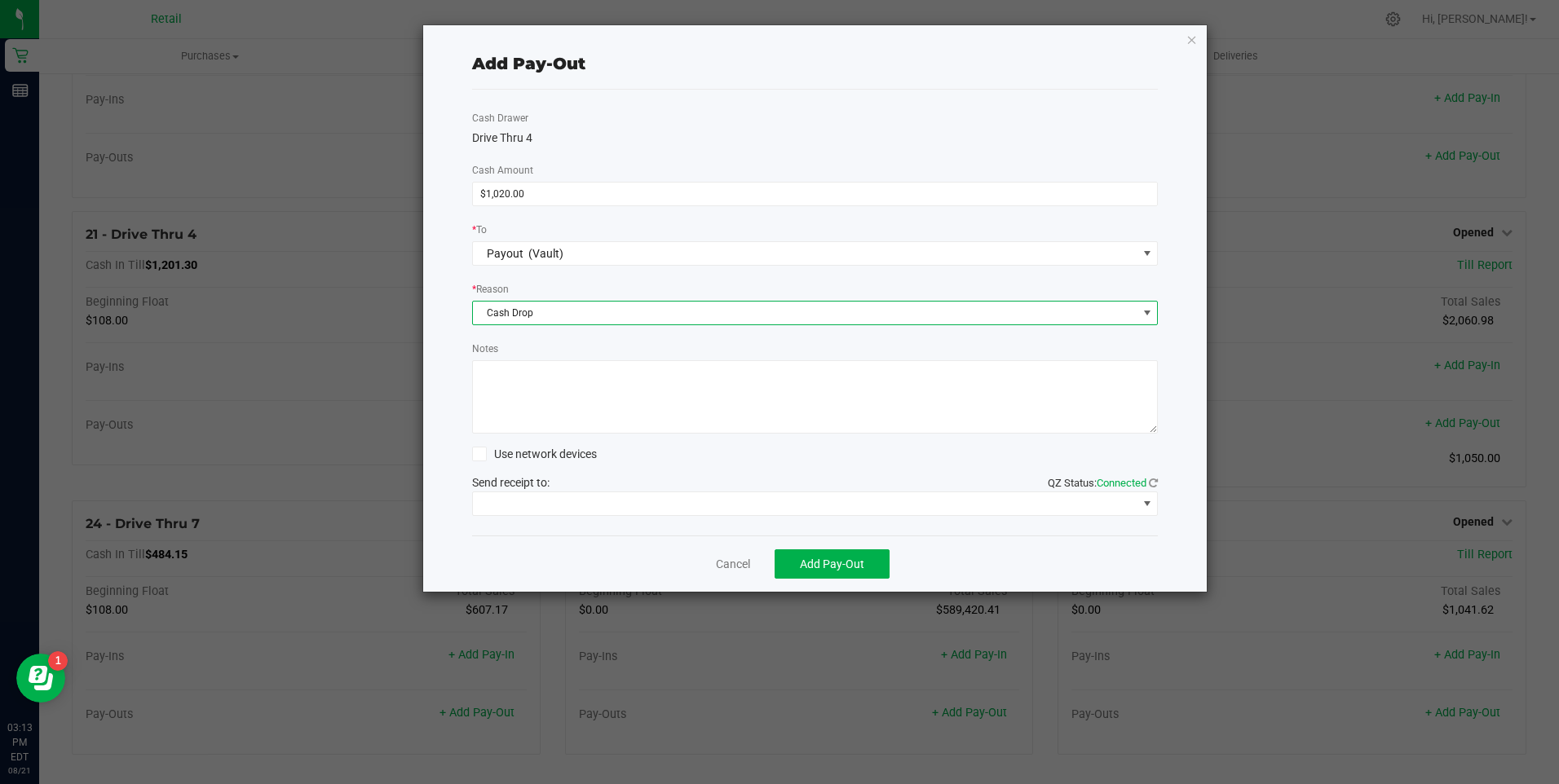
click at [548, 398] on textarea "Notes" at bounding box center [815, 397] width 686 height 73
click at [809, 561] on span "Add Pay-Out" at bounding box center [832, 564] width 64 height 13
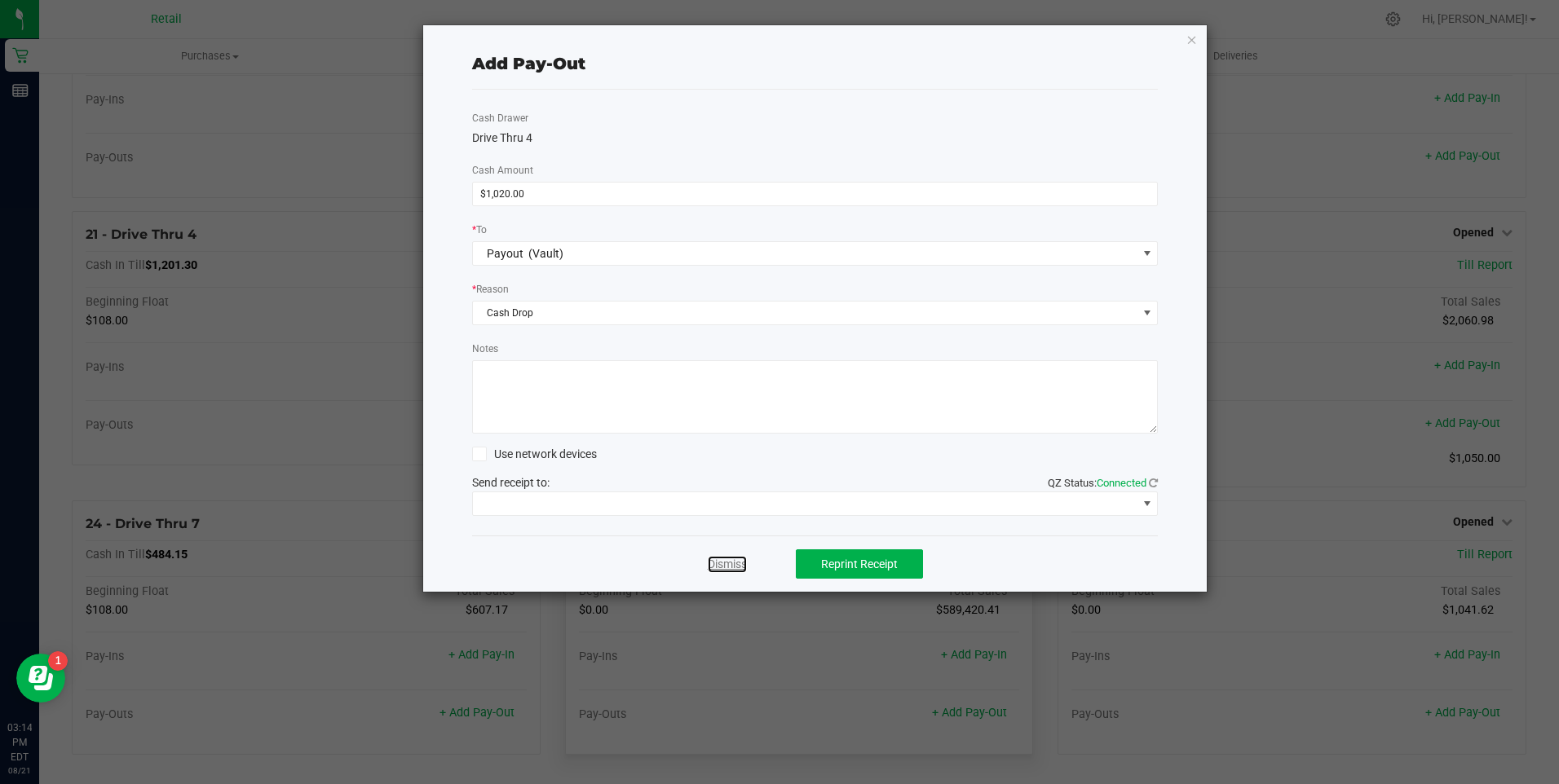
drag, startPoint x: 714, startPoint y: 559, endPoint x: 720, endPoint y: 549, distance: 11.7
click at [715, 558] on link "Dismiss" at bounding box center [727, 565] width 39 height 17
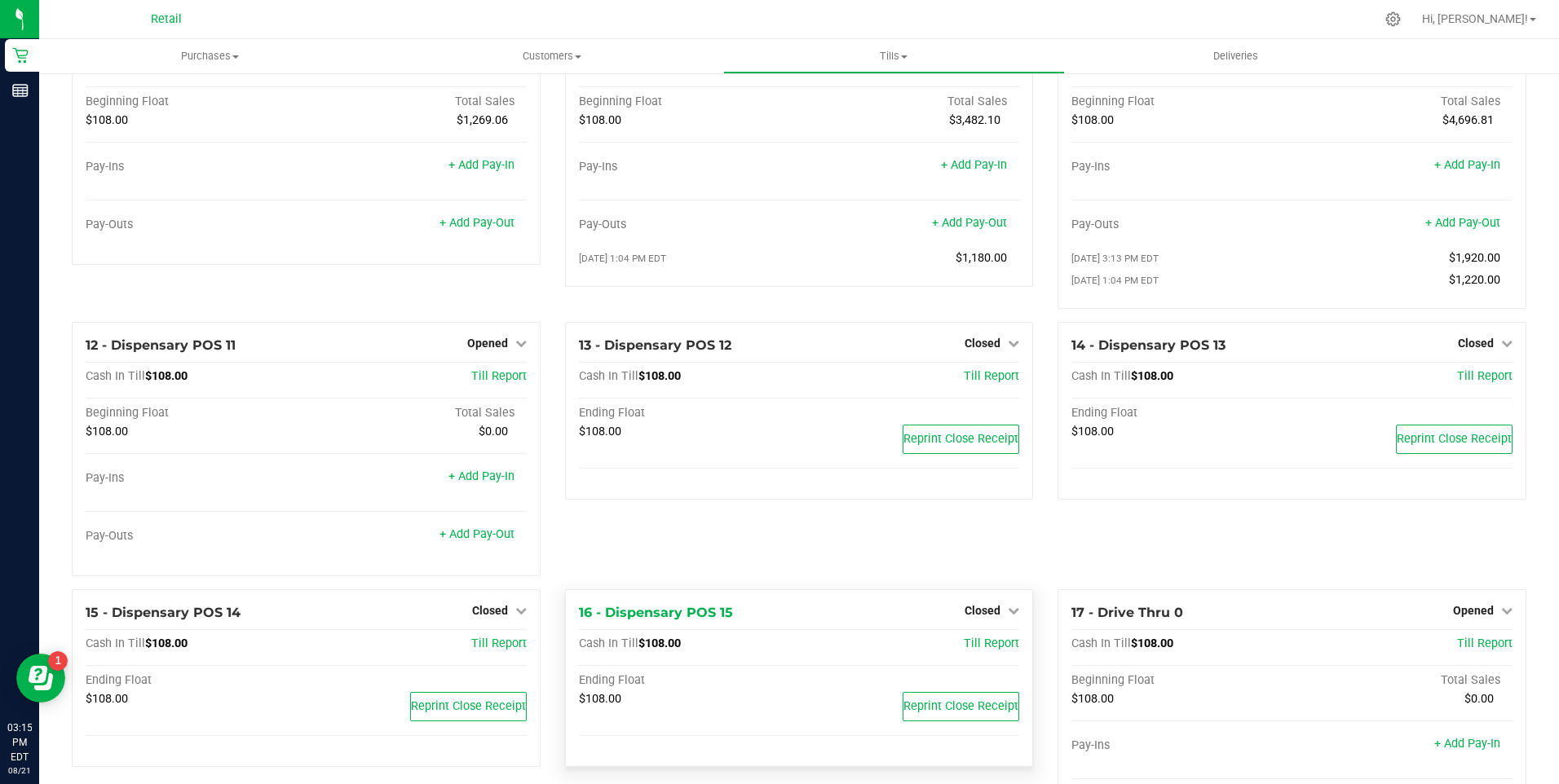
scroll to position [322, 0]
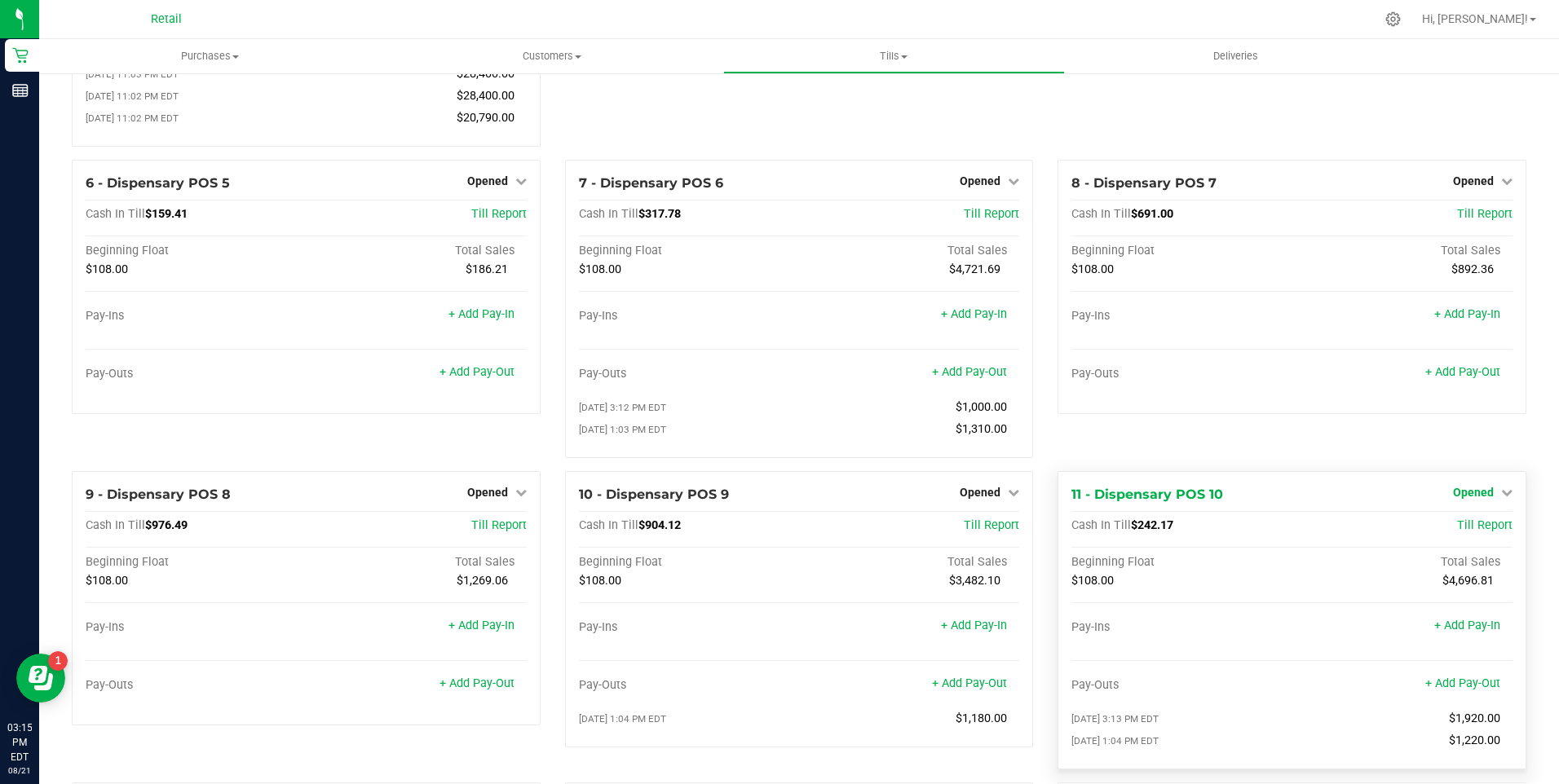
click at [1501, 498] on icon at bounding box center [1507, 493] width 12 height 12
click at [1465, 528] on div "Close Till" at bounding box center [1475, 526] width 121 height 20
click at [1460, 531] on link "Close Till" at bounding box center [1475, 525] width 44 height 13
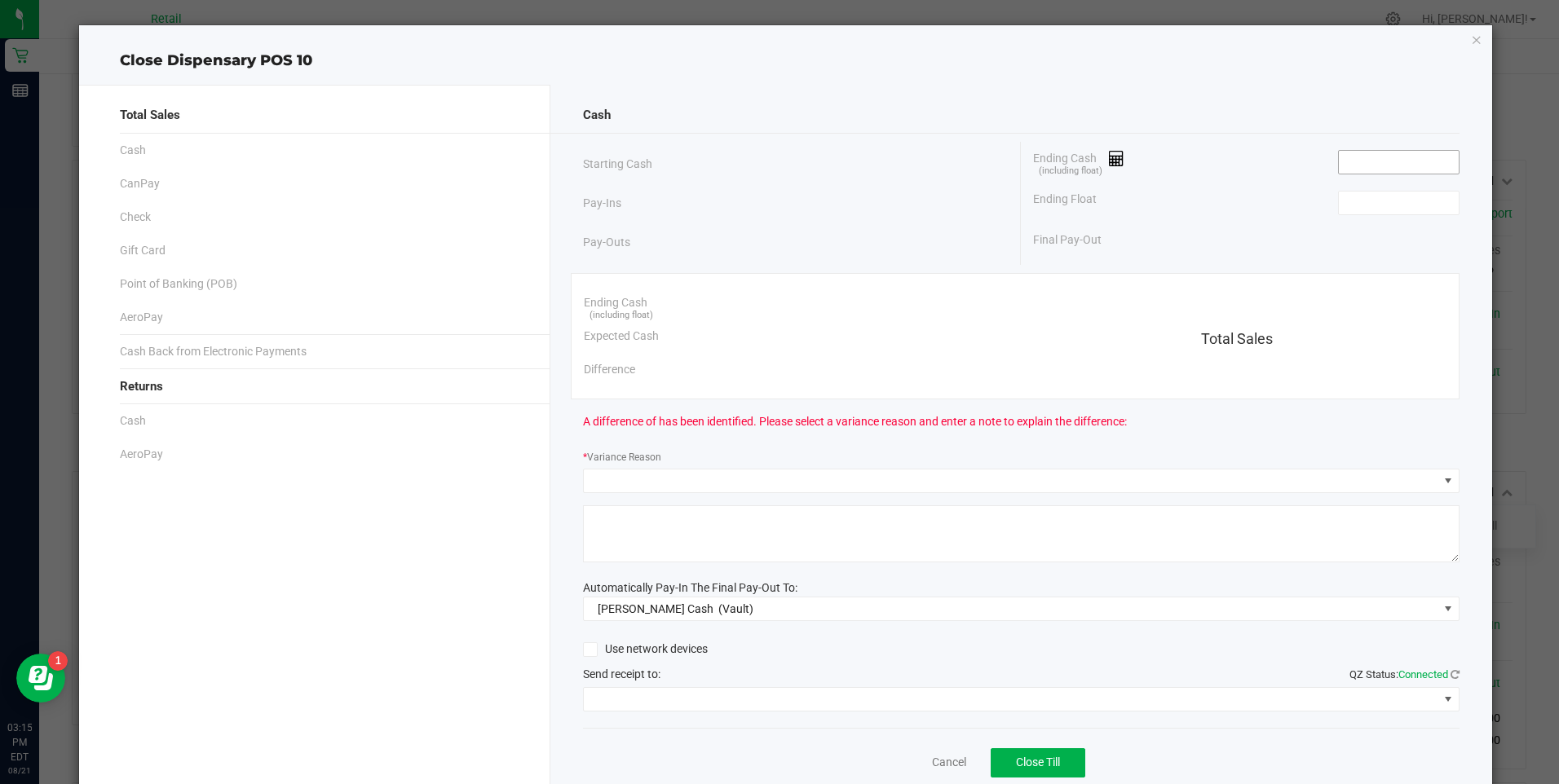
click at [1348, 150] on span at bounding box center [1399, 162] width 122 height 24
click at [1348, 152] on input at bounding box center [1399, 162] width 120 height 23
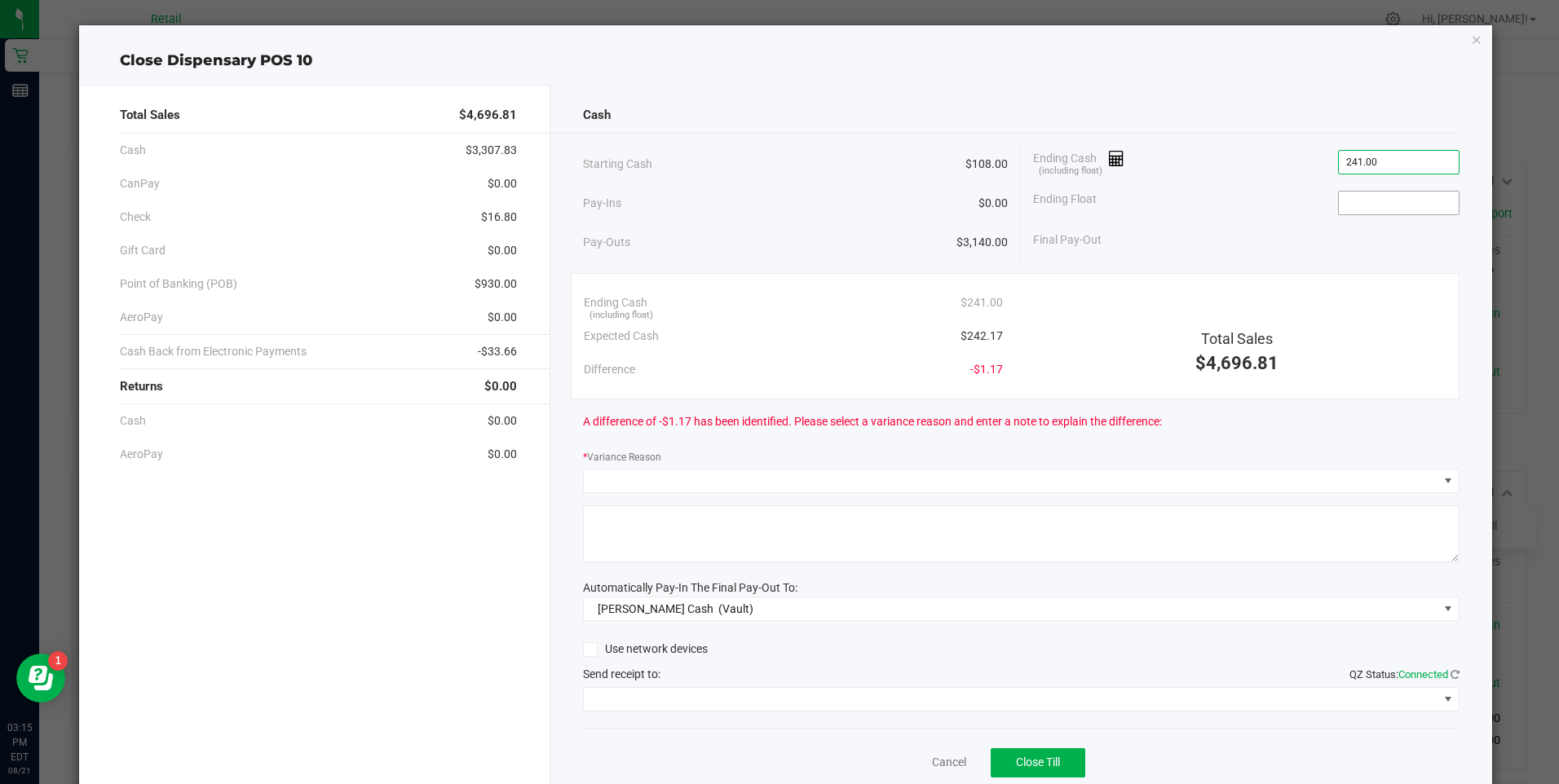
type input "$241.00"
click at [1380, 208] on input at bounding box center [1399, 203] width 120 height 23
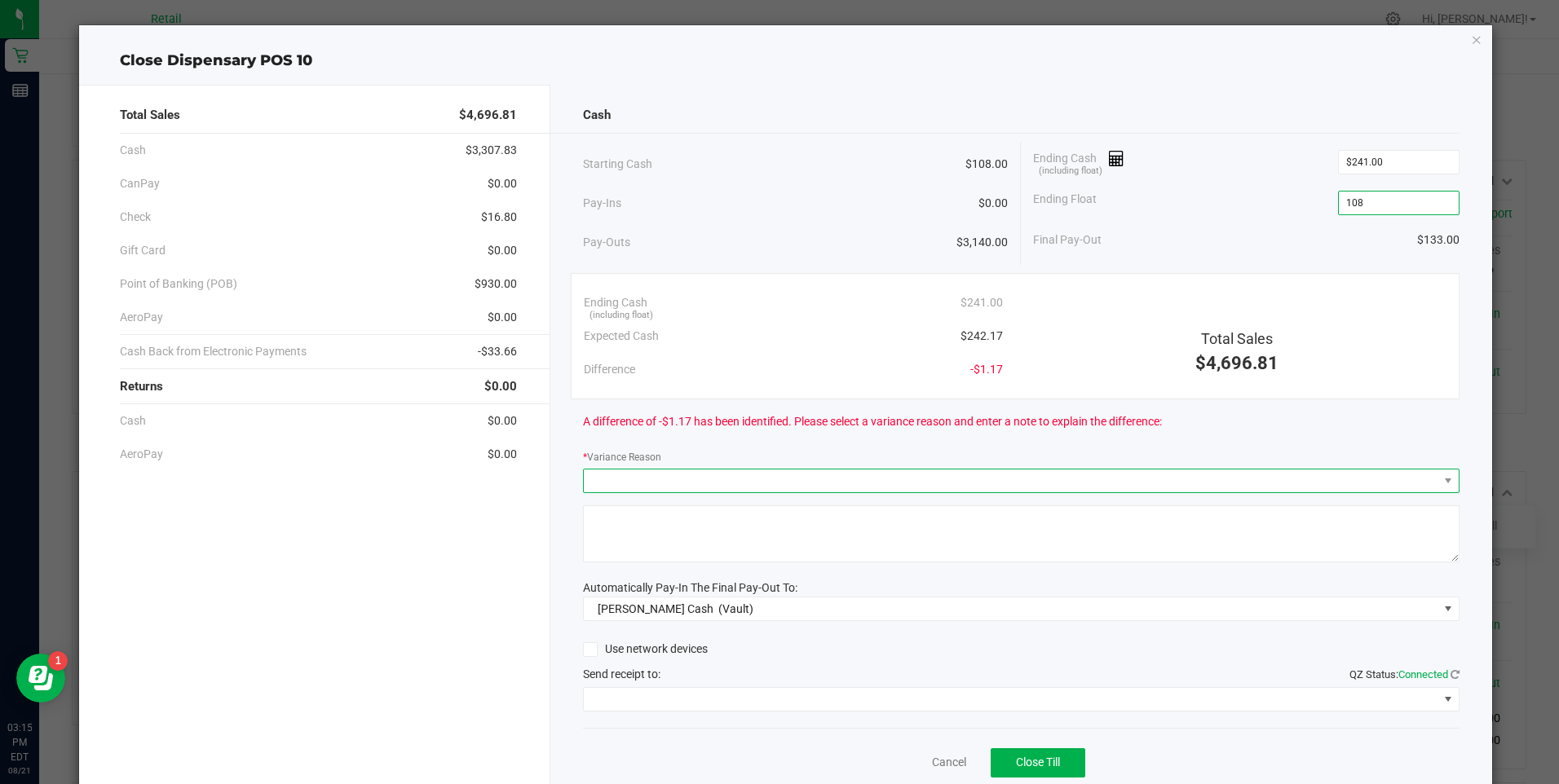
type input "$108.00"
click at [701, 484] on span at bounding box center [1011, 480] width 854 height 23
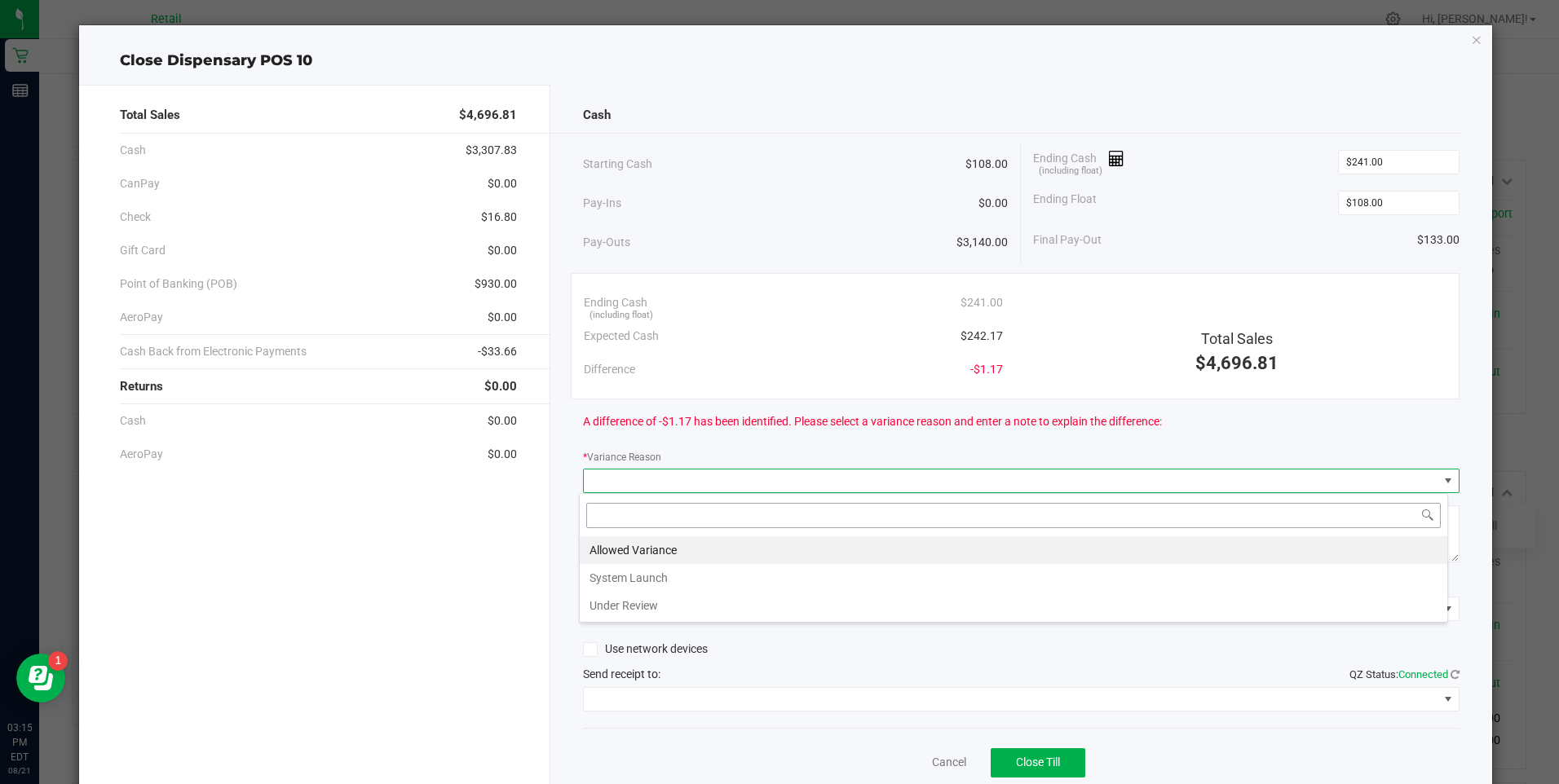
scroll to position [24, 869]
click at [659, 548] on li "Allowed Variance" at bounding box center [1014, 550] width 868 height 28
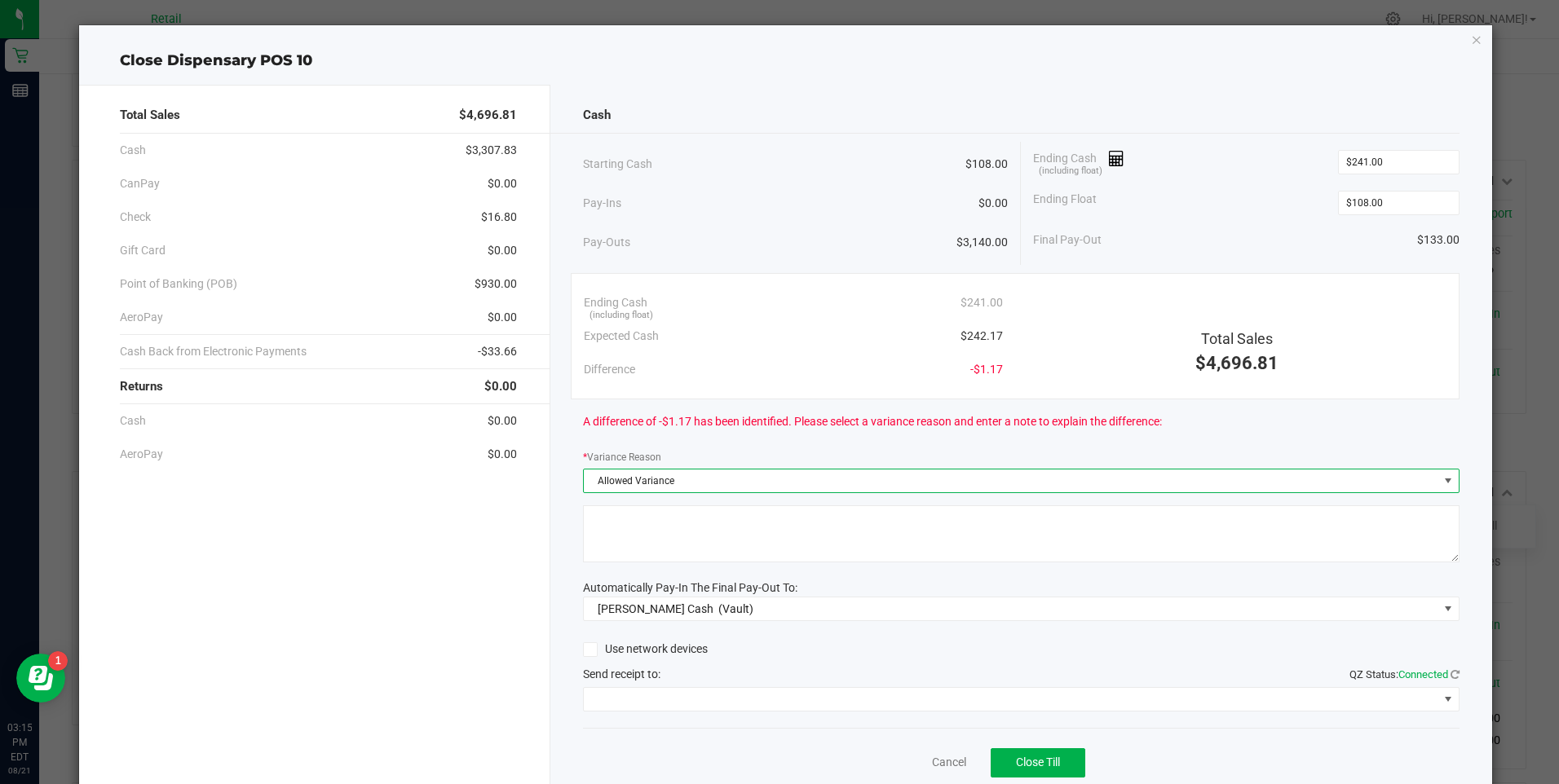
click at [657, 533] on textarea at bounding box center [1021, 534] width 876 height 57
type textarea "ws"
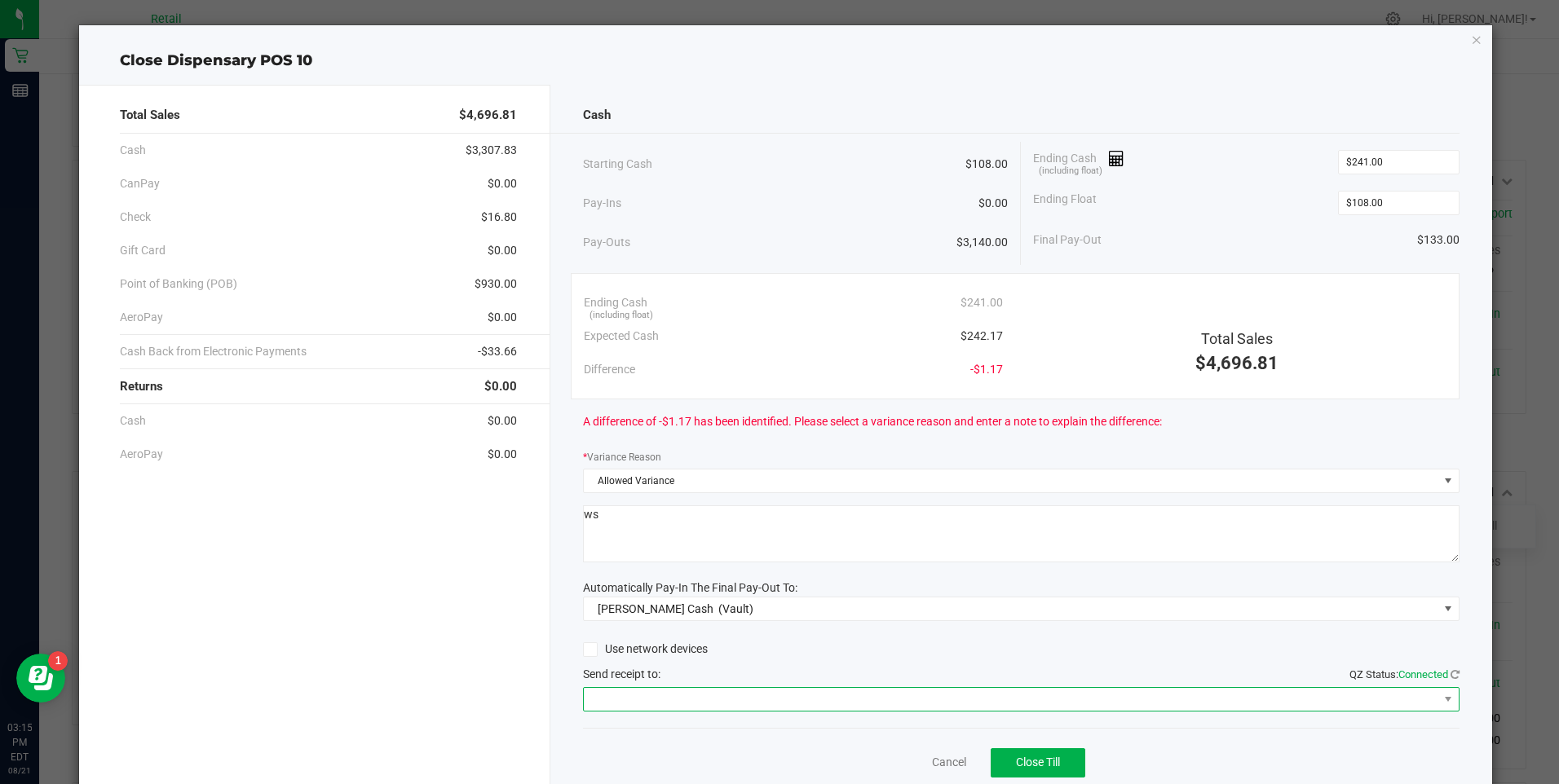
click at [660, 700] on span at bounding box center [1011, 699] width 854 height 23
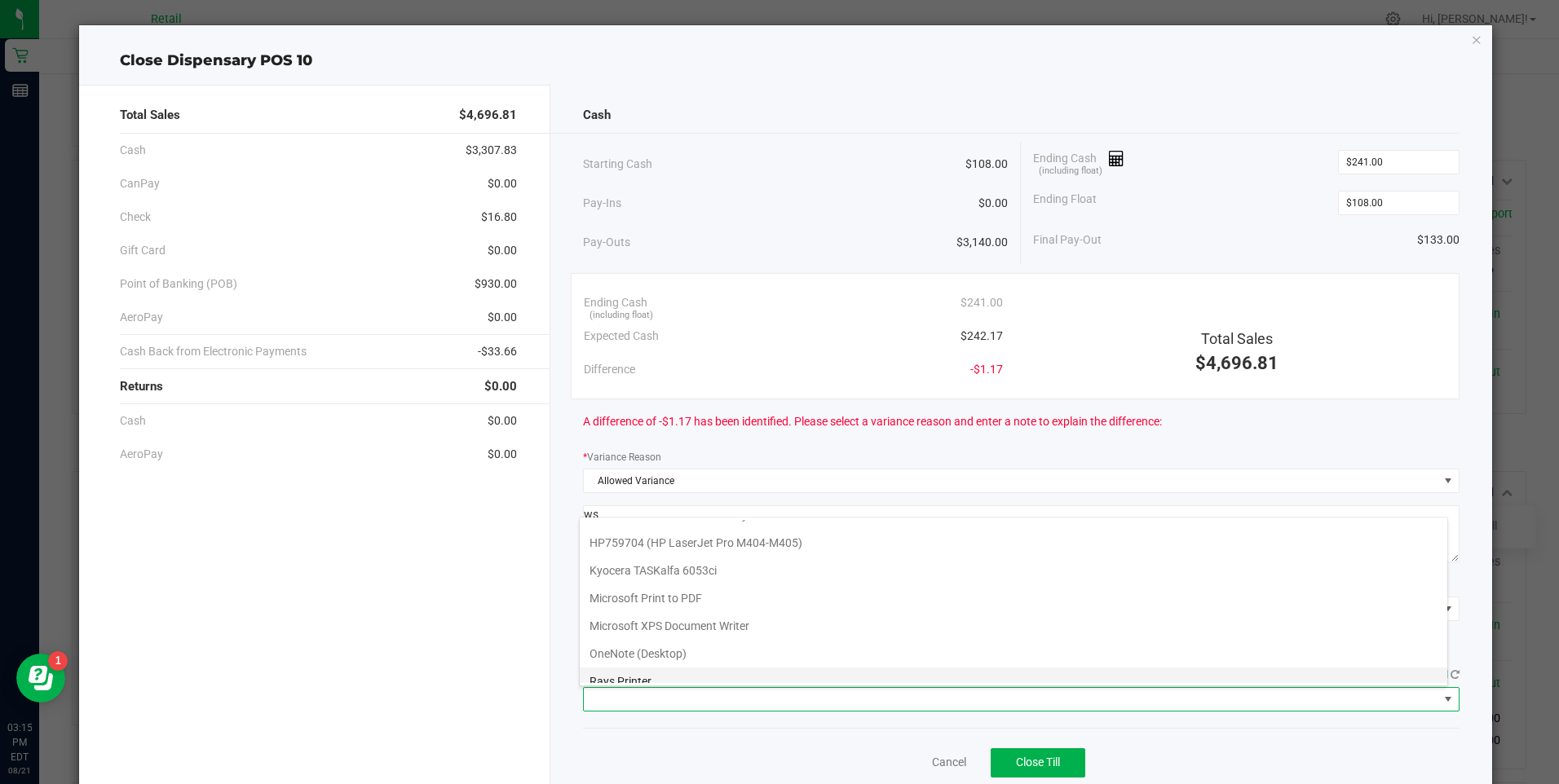
scroll to position [142, 0]
click at [679, 672] on Cutter "Star TSP143IIILAN Cutter" at bounding box center [1014, 669] width 868 height 28
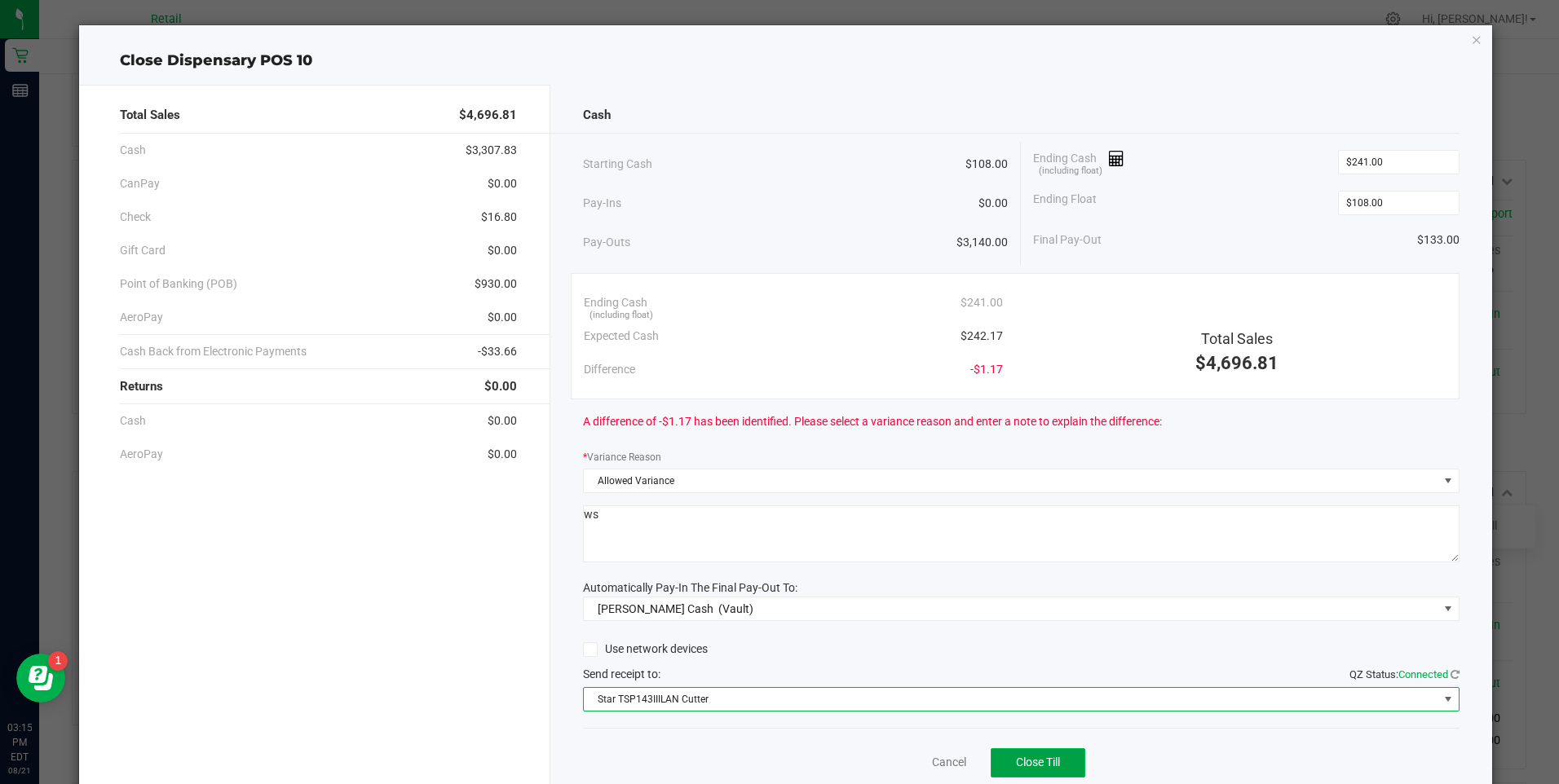
click at [1032, 773] on button "Close Till" at bounding box center [1038, 763] width 95 height 30
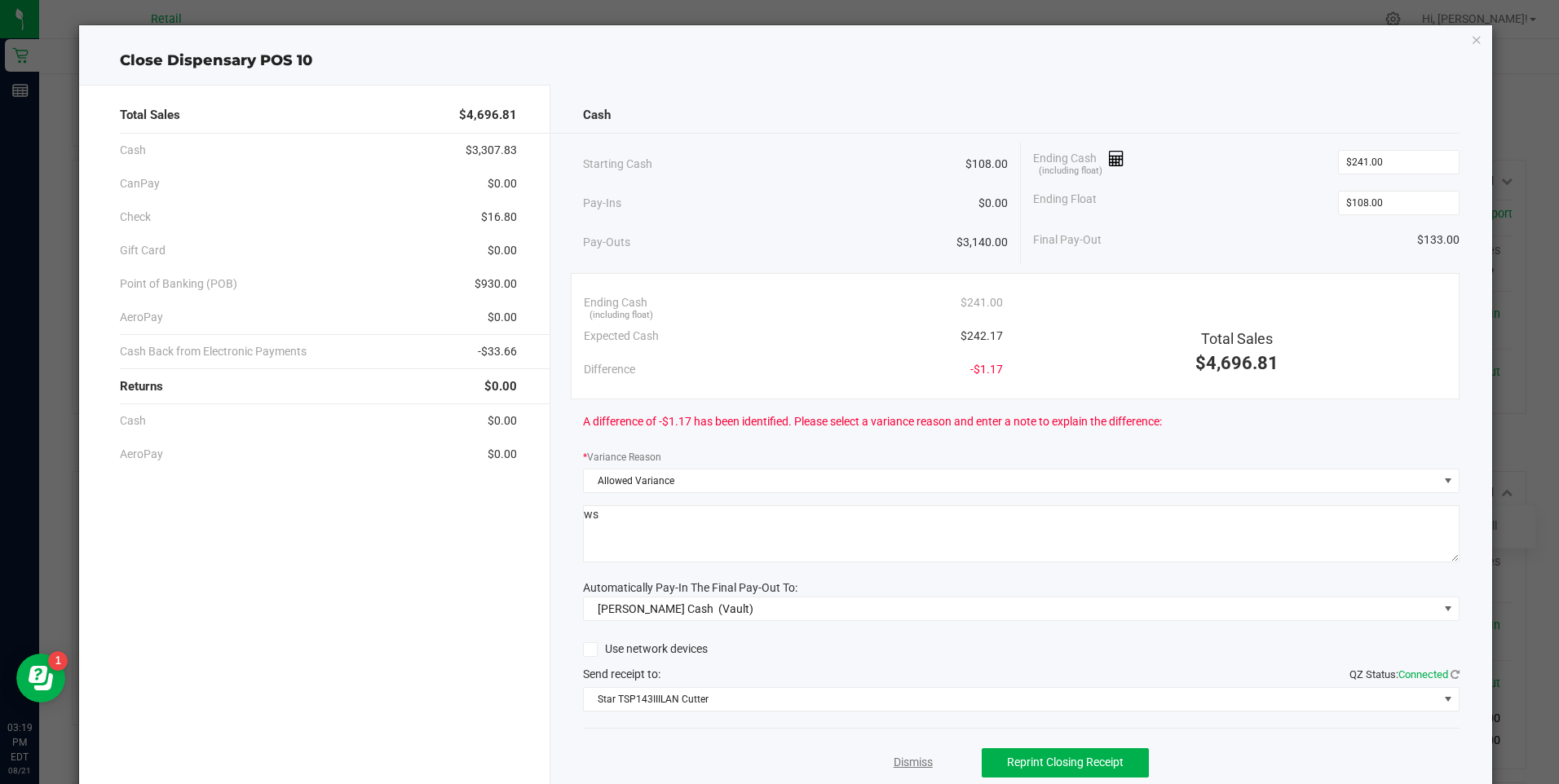
click at [904, 756] on link "Dismiss" at bounding box center [913, 762] width 39 height 17
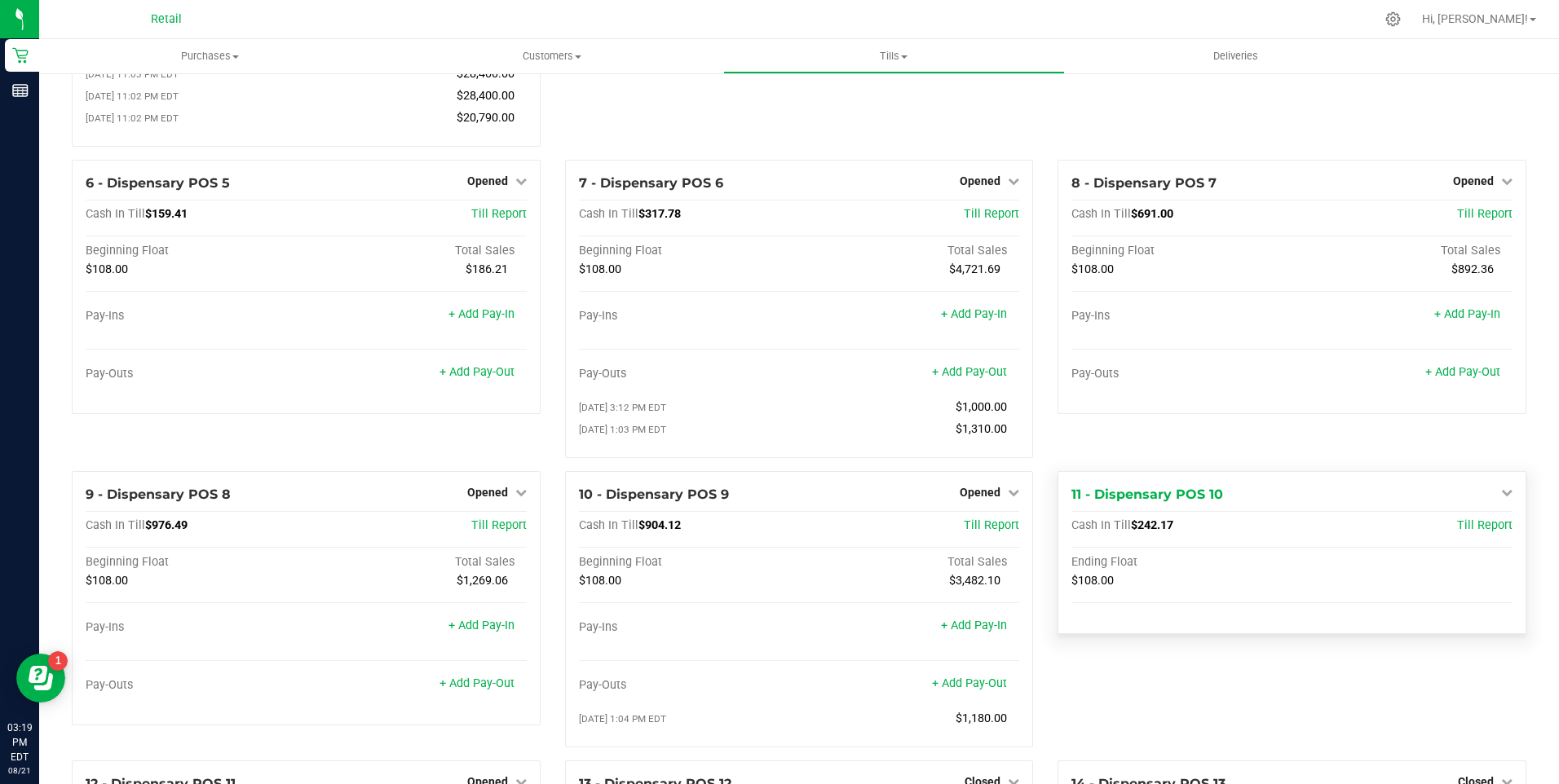
click at [1501, 497] on icon at bounding box center [1507, 493] width 12 height 12
click at [1491, 460] on div "8 - Dispensary POS 7 Opened Close Till Cash In Till $691.00 Till Report Beginni…" at bounding box center [1291, 315] width 493 height 311
click at [1470, 533] on link "Open Till" at bounding box center [1475, 525] width 43 height 13
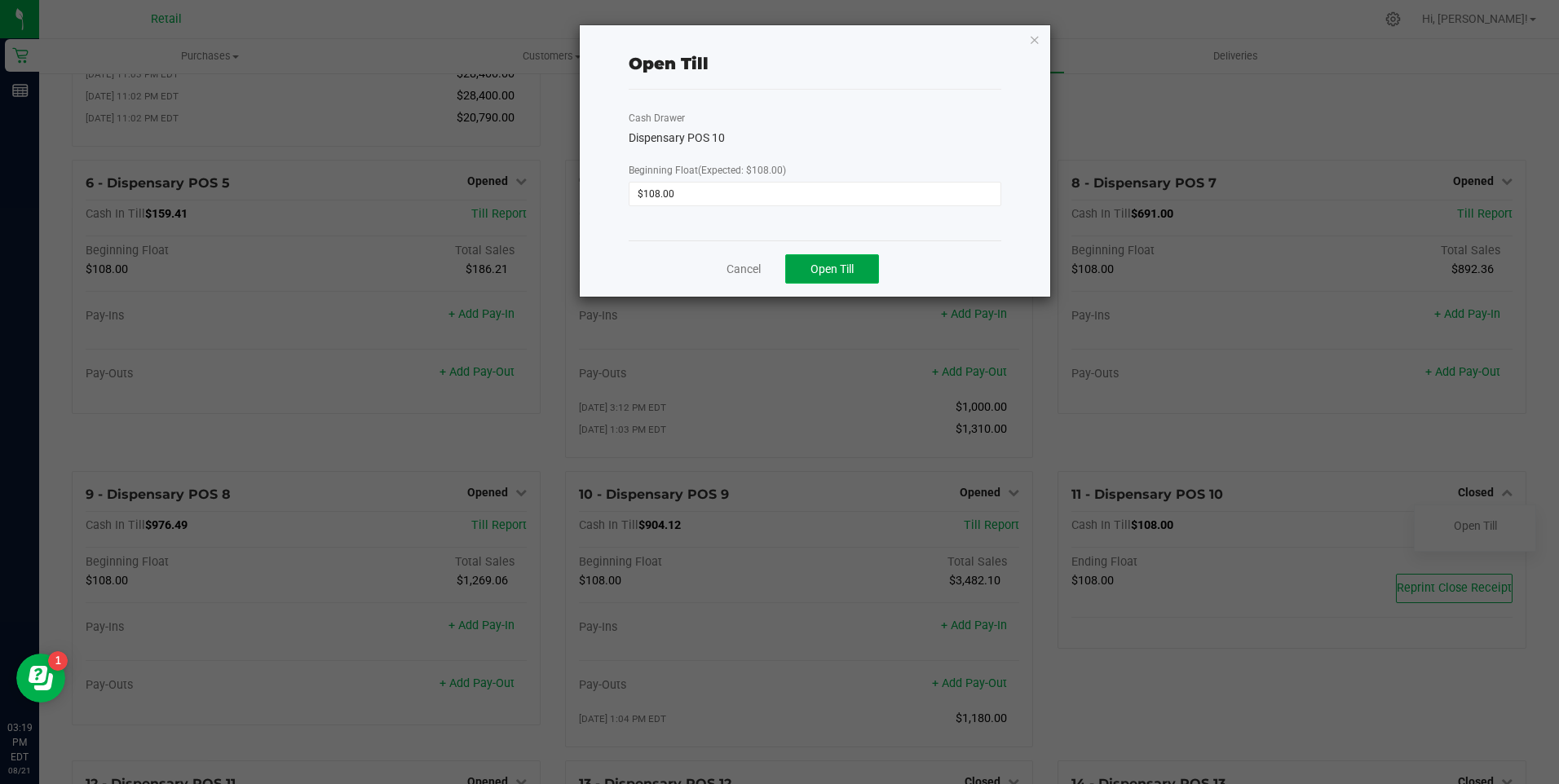
click at [850, 274] on span "Open Till" at bounding box center [831, 268] width 43 height 13
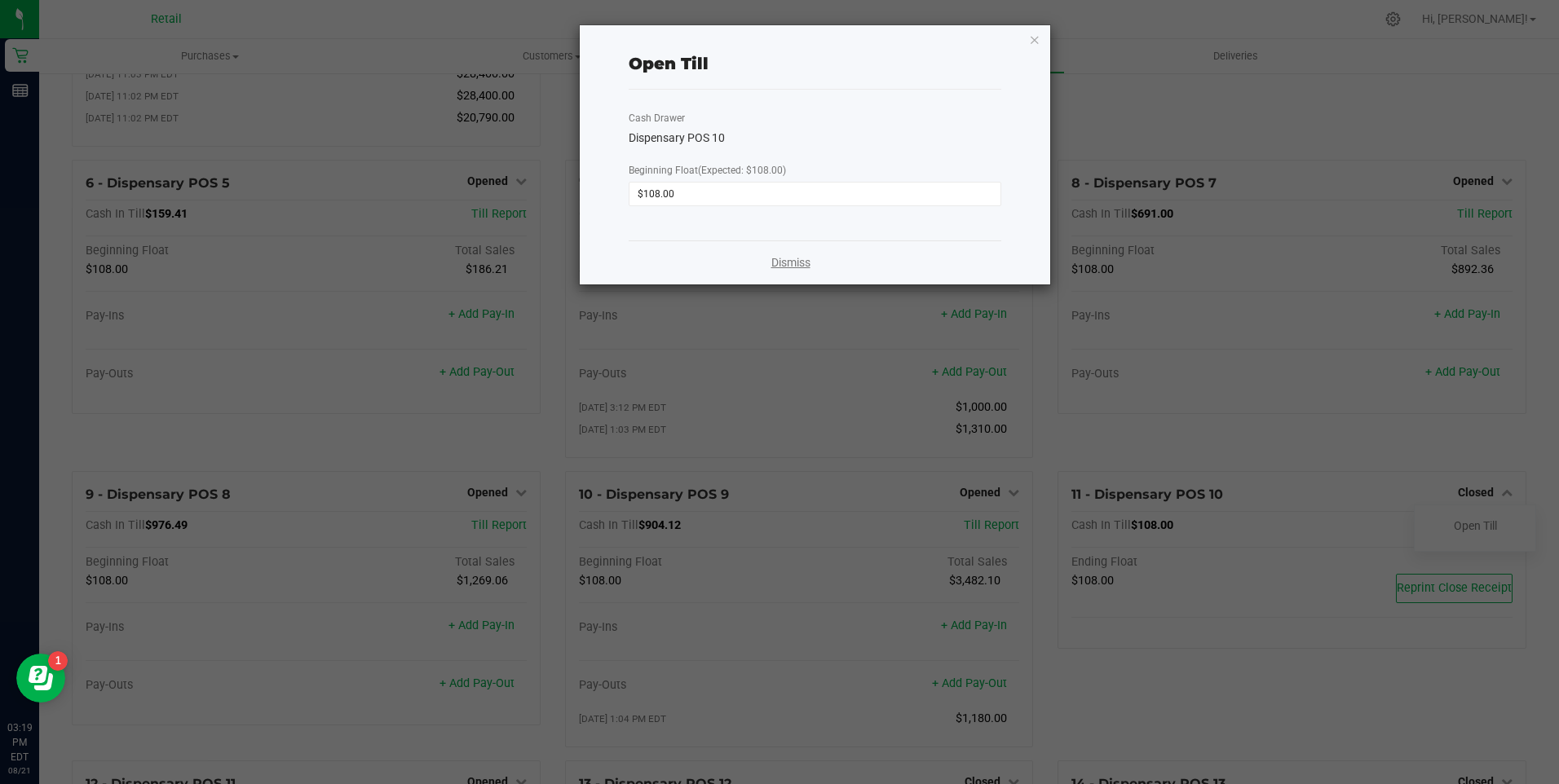
click at [800, 264] on link "Dismiss" at bounding box center [791, 262] width 39 height 17
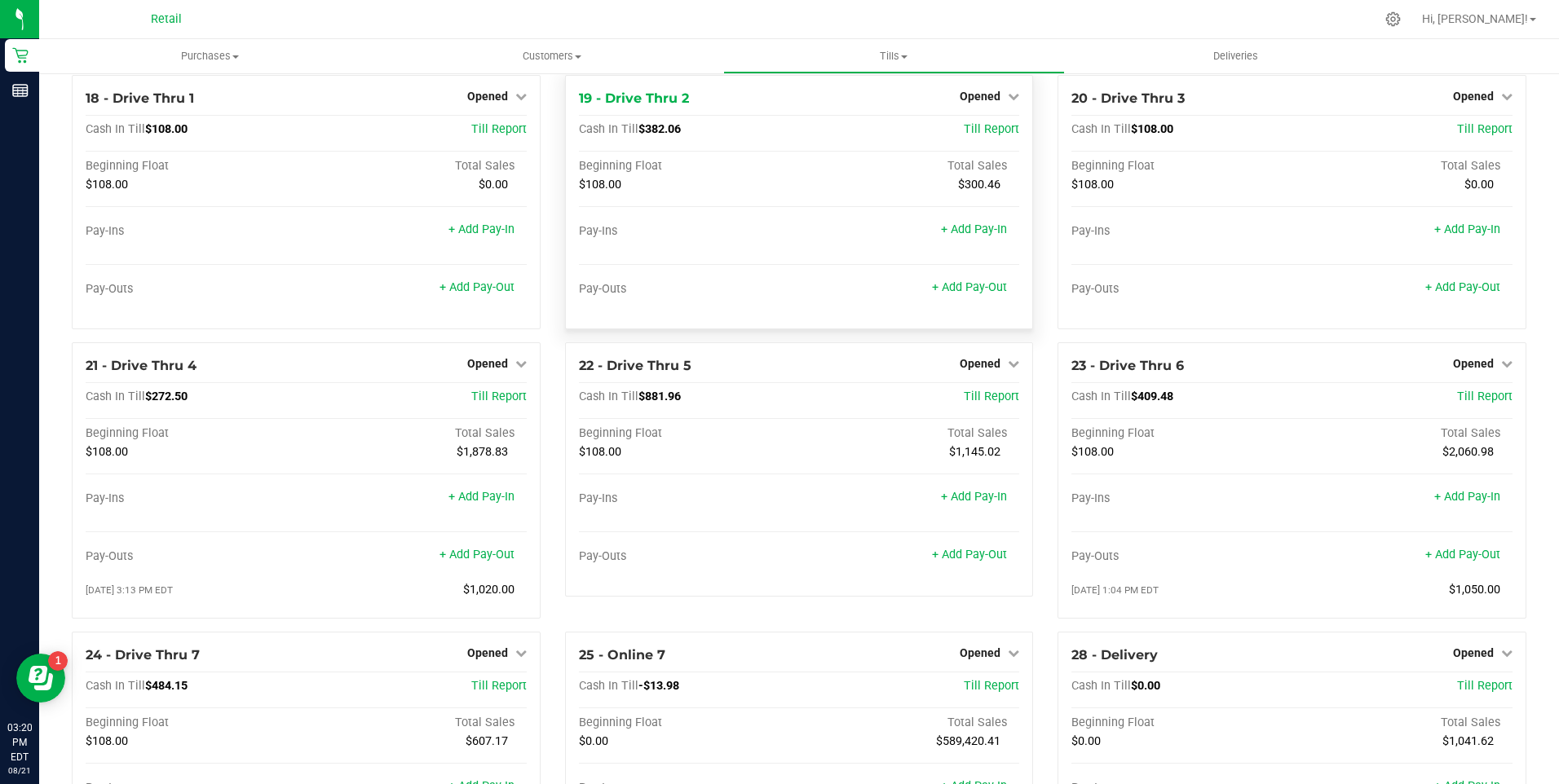
scroll to position [1684, 0]
